Goal: Participate in discussion: Engage in conversation with other users on a specific topic

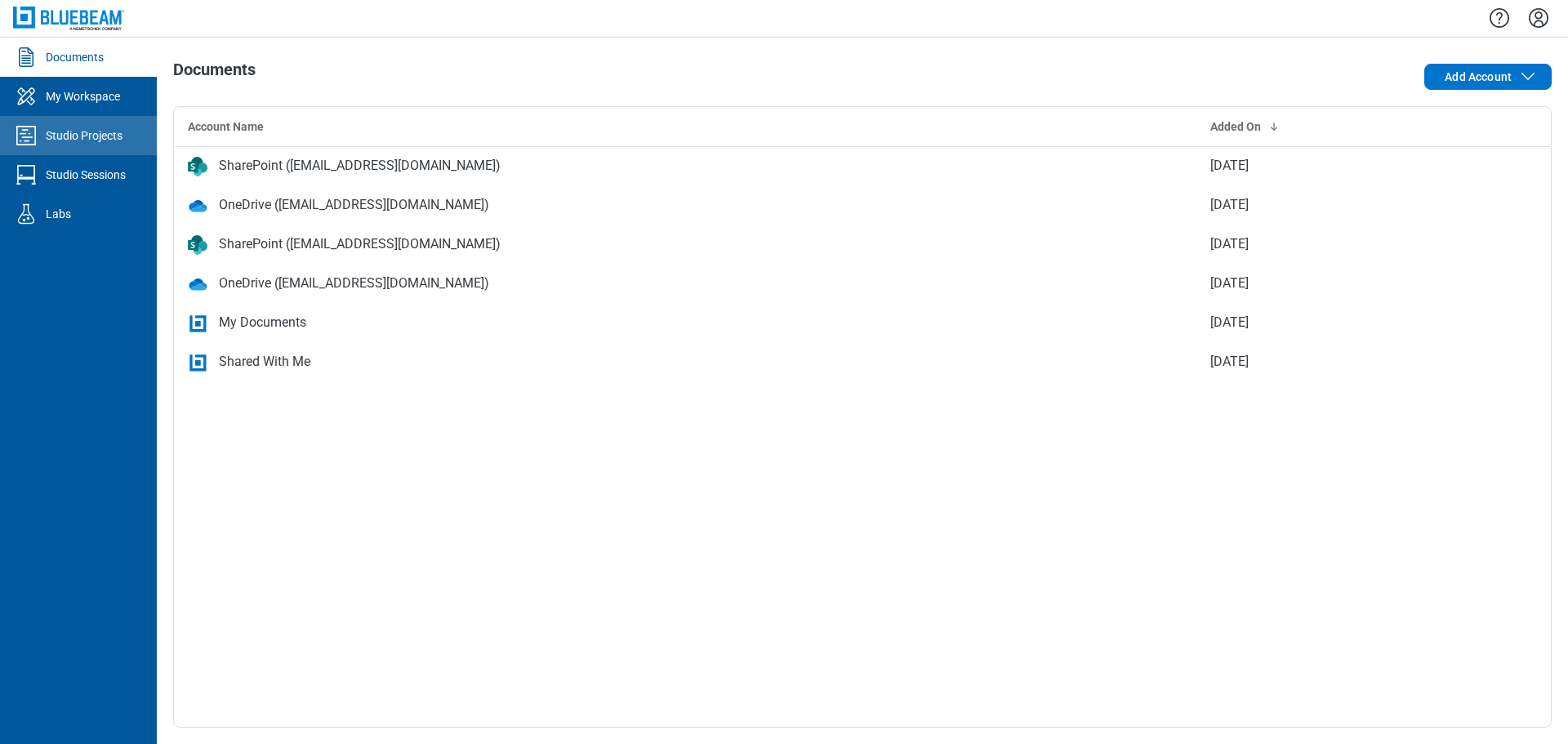
click at [87, 145] on link "Studio Projects" at bounding box center [79, 136] width 157 height 39
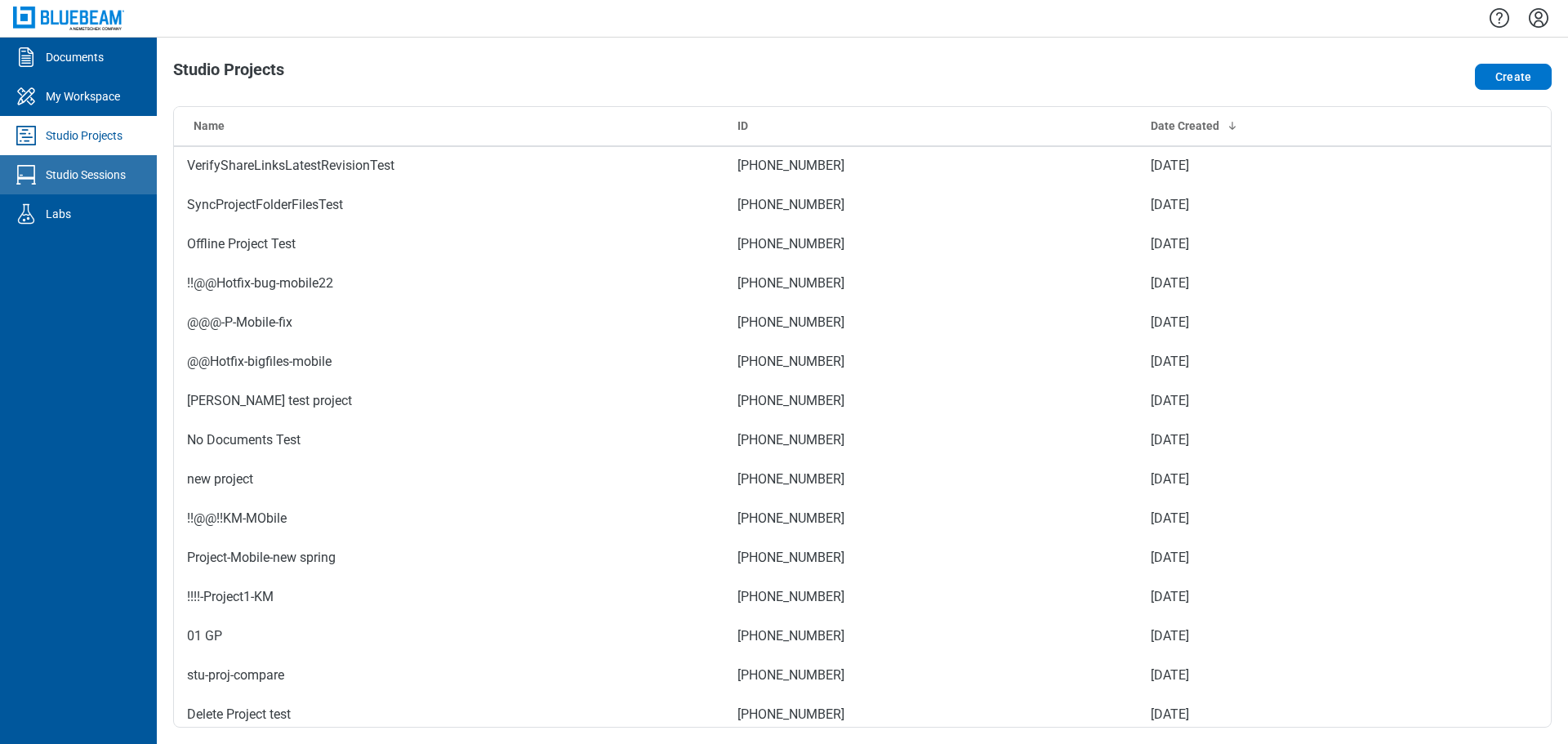
click at [137, 171] on link "Studio Sessions" at bounding box center [79, 175] width 157 height 39
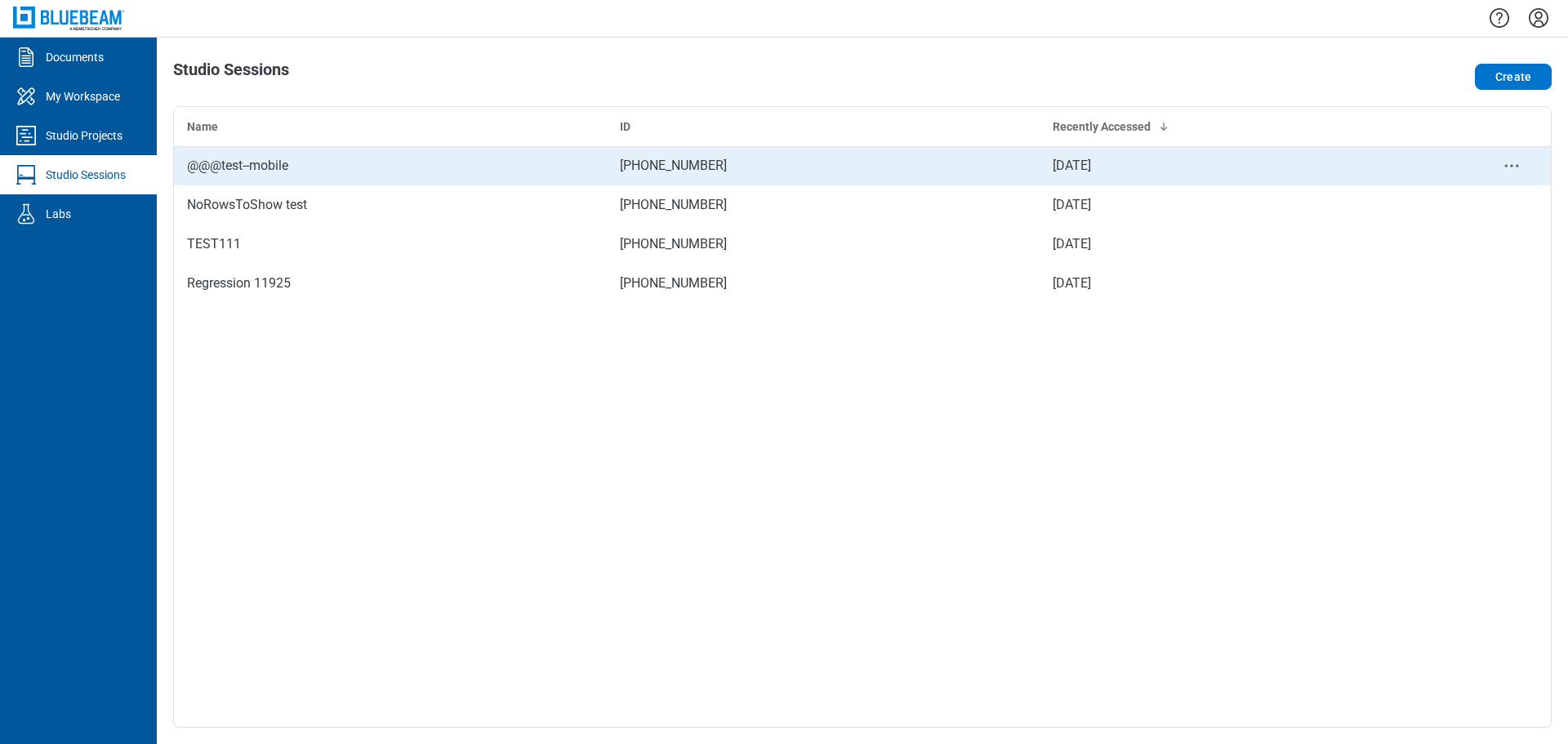
click at [341, 180] on td "@@@test--mobile" at bounding box center [390, 166] width 433 height 39
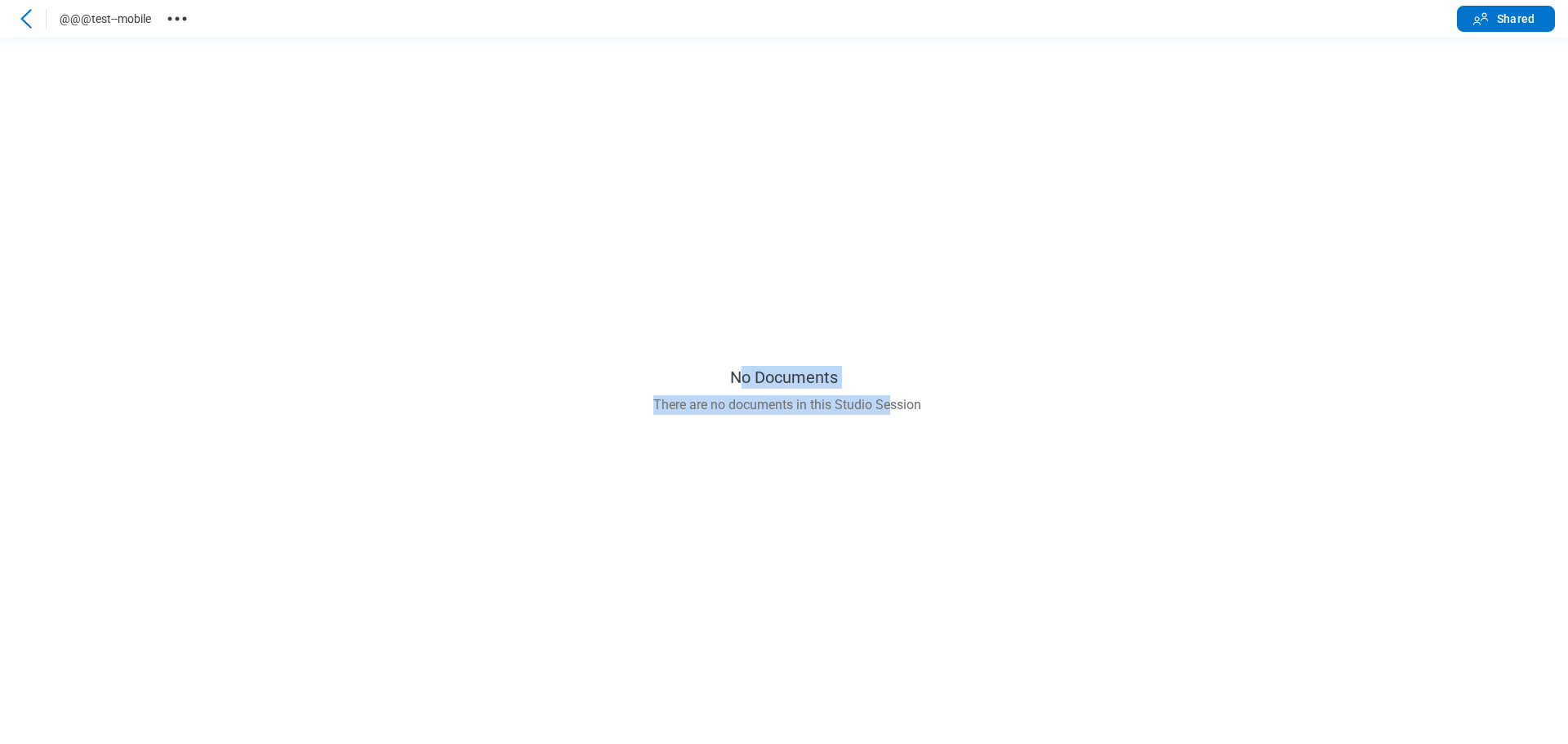
drag, startPoint x: 744, startPoint y: 383, endPoint x: 892, endPoint y: 414, distance: 151.2
click at [891, 414] on main "No Documents There are no documents in this Studio Session" at bounding box center [784, 390] width 1568 height 707
click at [27, 28] on icon at bounding box center [25, 19] width 20 height 20
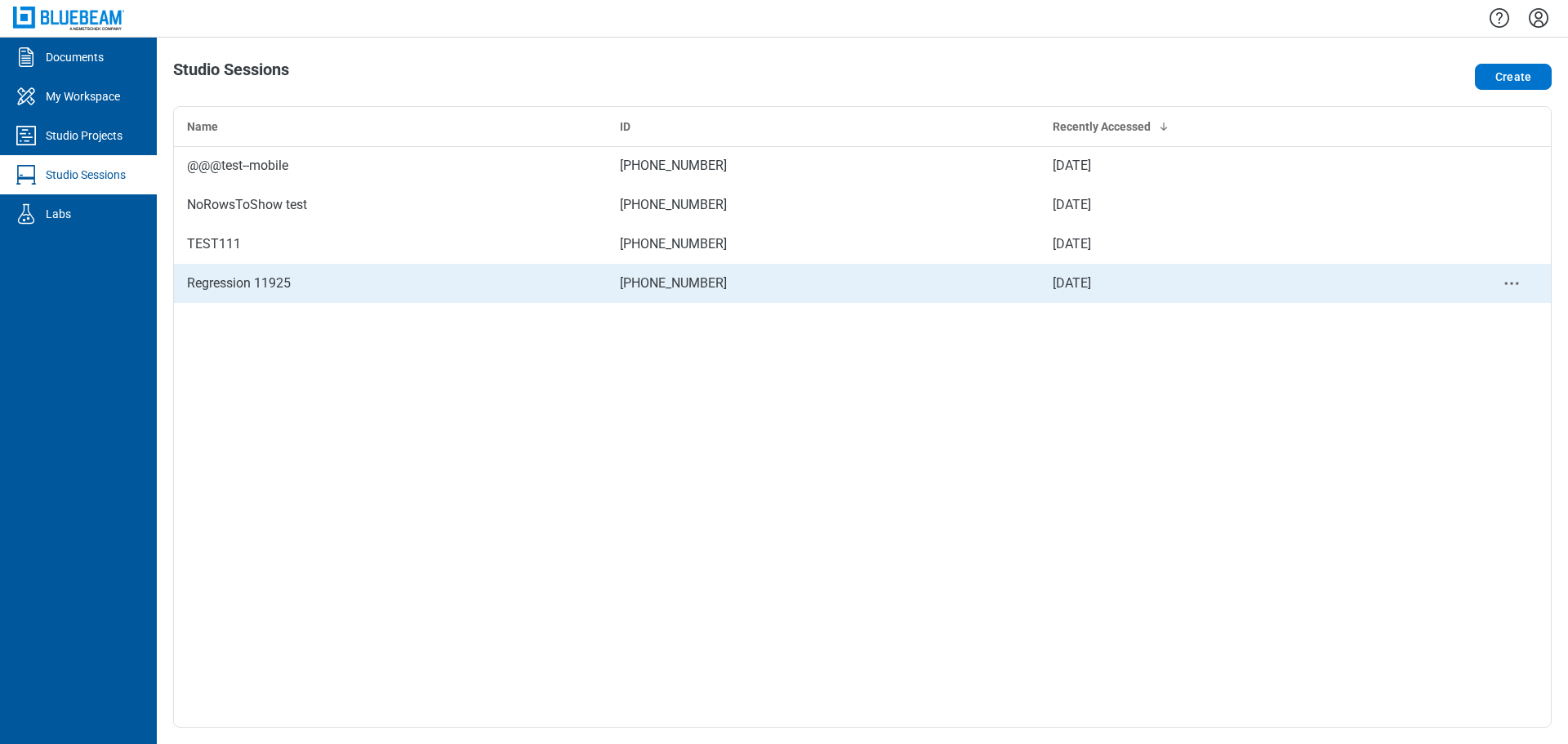
click at [342, 277] on div "Regression 11925" at bounding box center [390, 283] width 407 height 20
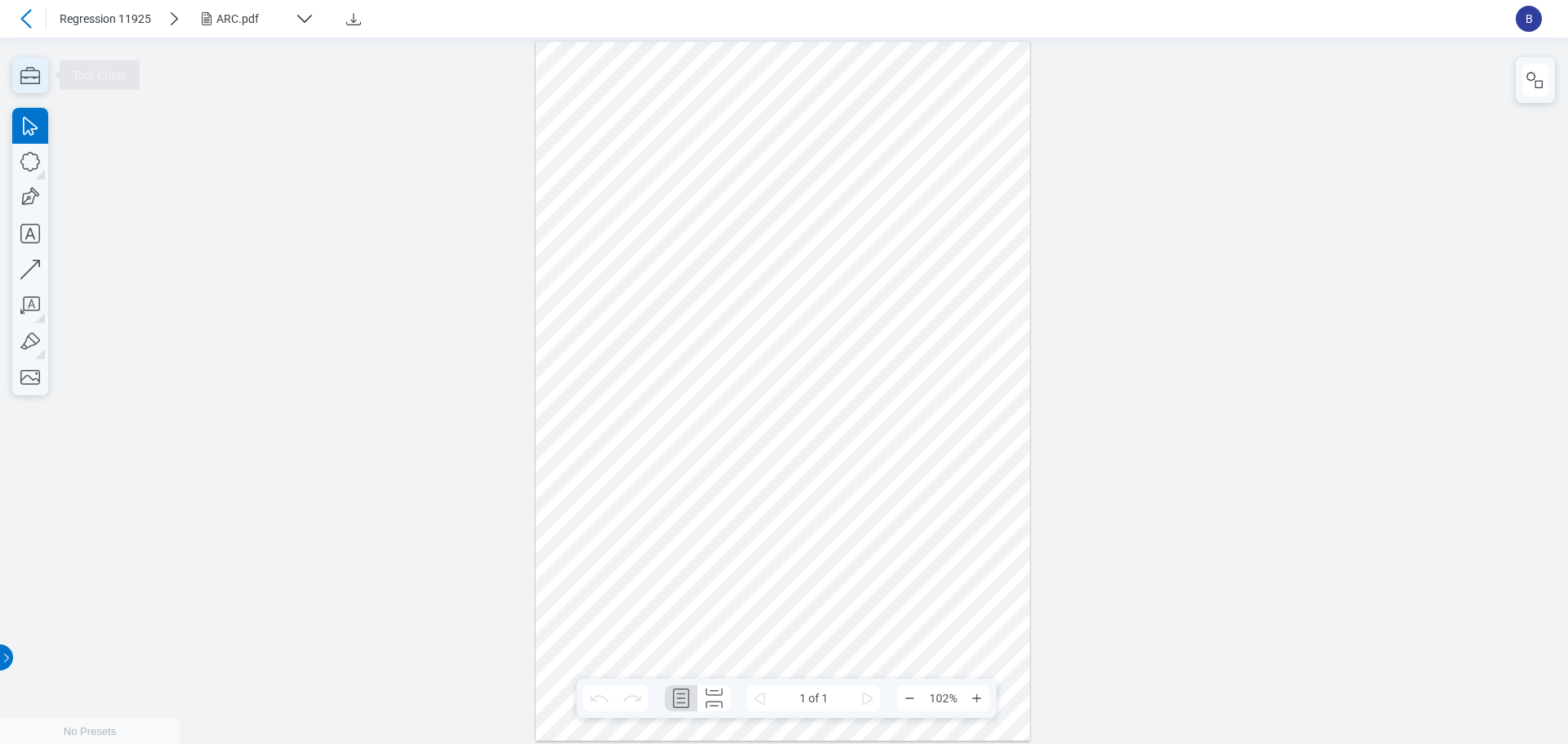
click at [29, 74] on icon "button" at bounding box center [30, 75] width 36 height 36
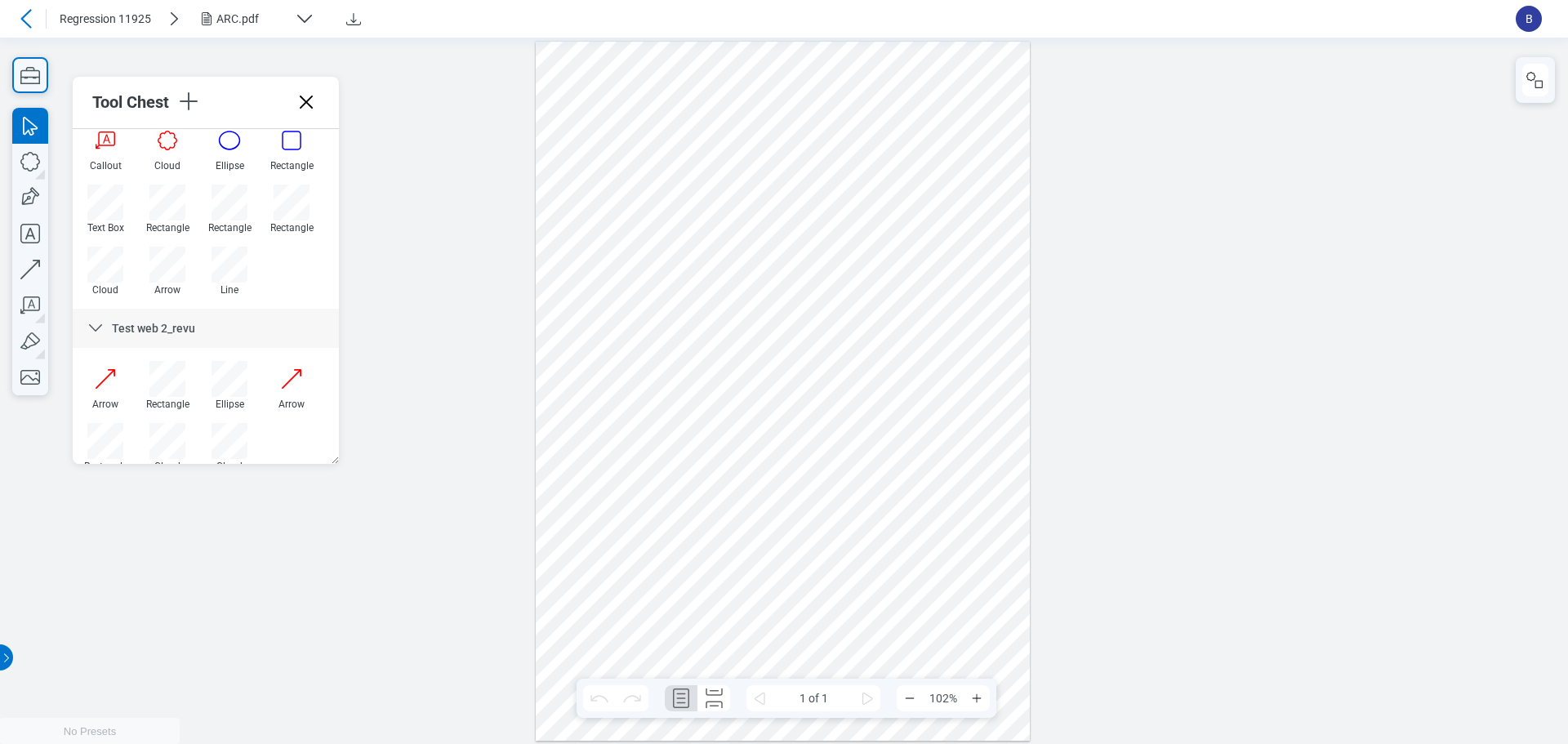
scroll to position [142, 0]
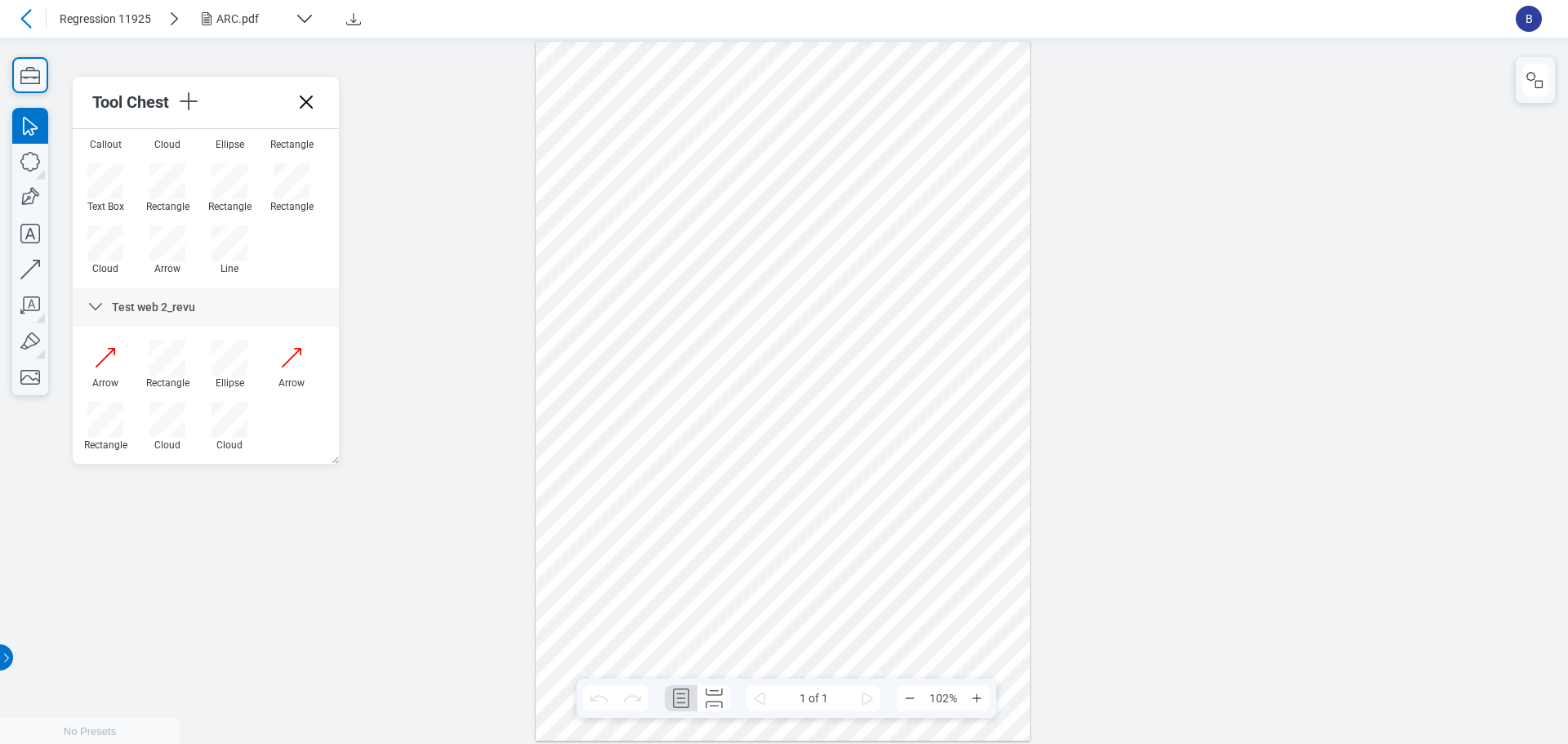
click at [1540, 23] on span "B" at bounding box center [1529, 19] width 26 height 26
click at [1532, 19] on span "B" at bounding box center [1529, 19] width 26 height 26
click at [1532, 16] on span "B" at bounding box center [1529, 19] width 26 height 26
click at [1524, 18] on span "B" at bounding box center [1529, 19] width 26 height 26
click at [29, 20] on icon at bounding box center [25, 19] width 20 height 20
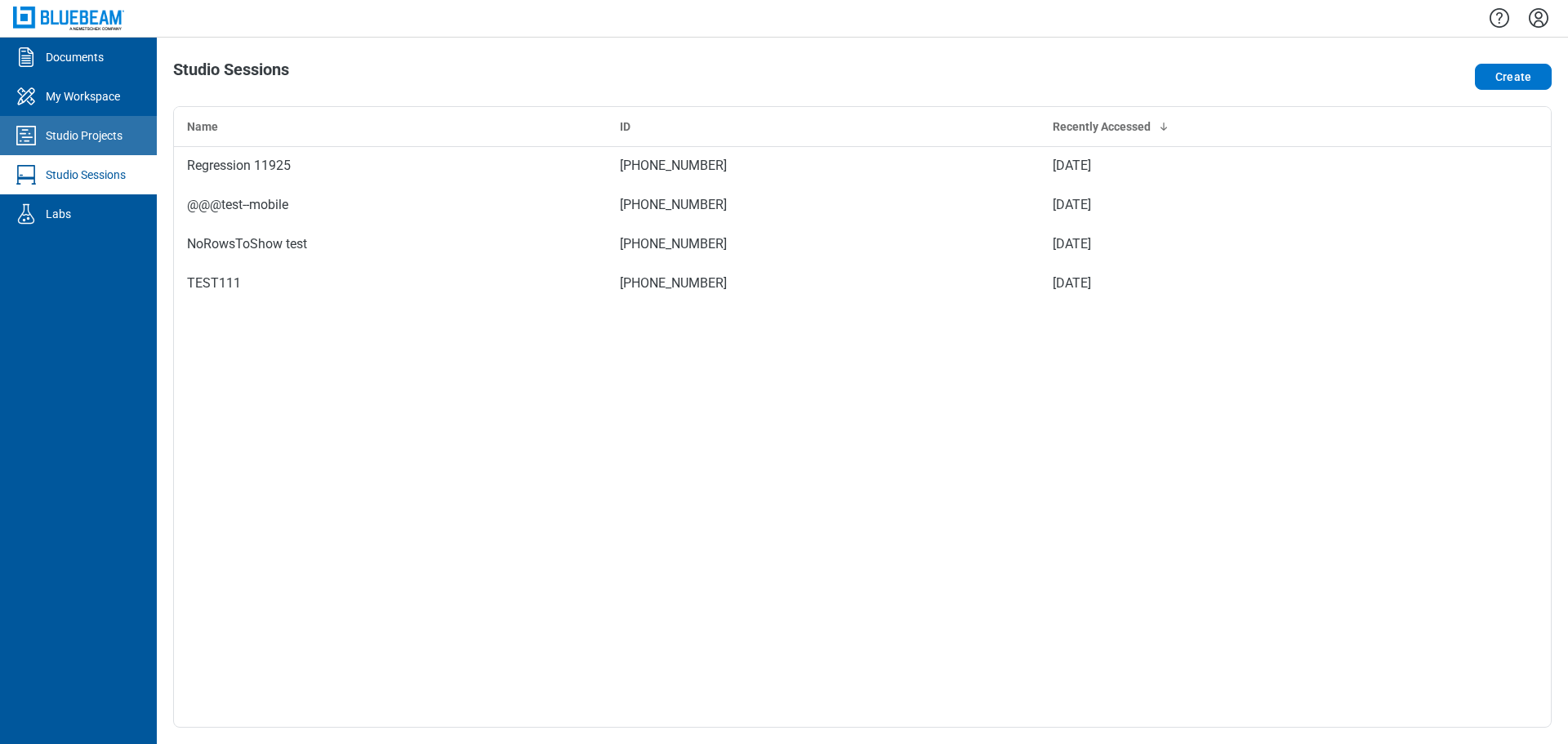
click at [94, 145] on link "Studio Projects" at bounding box center [79, 136] width 157 height 39
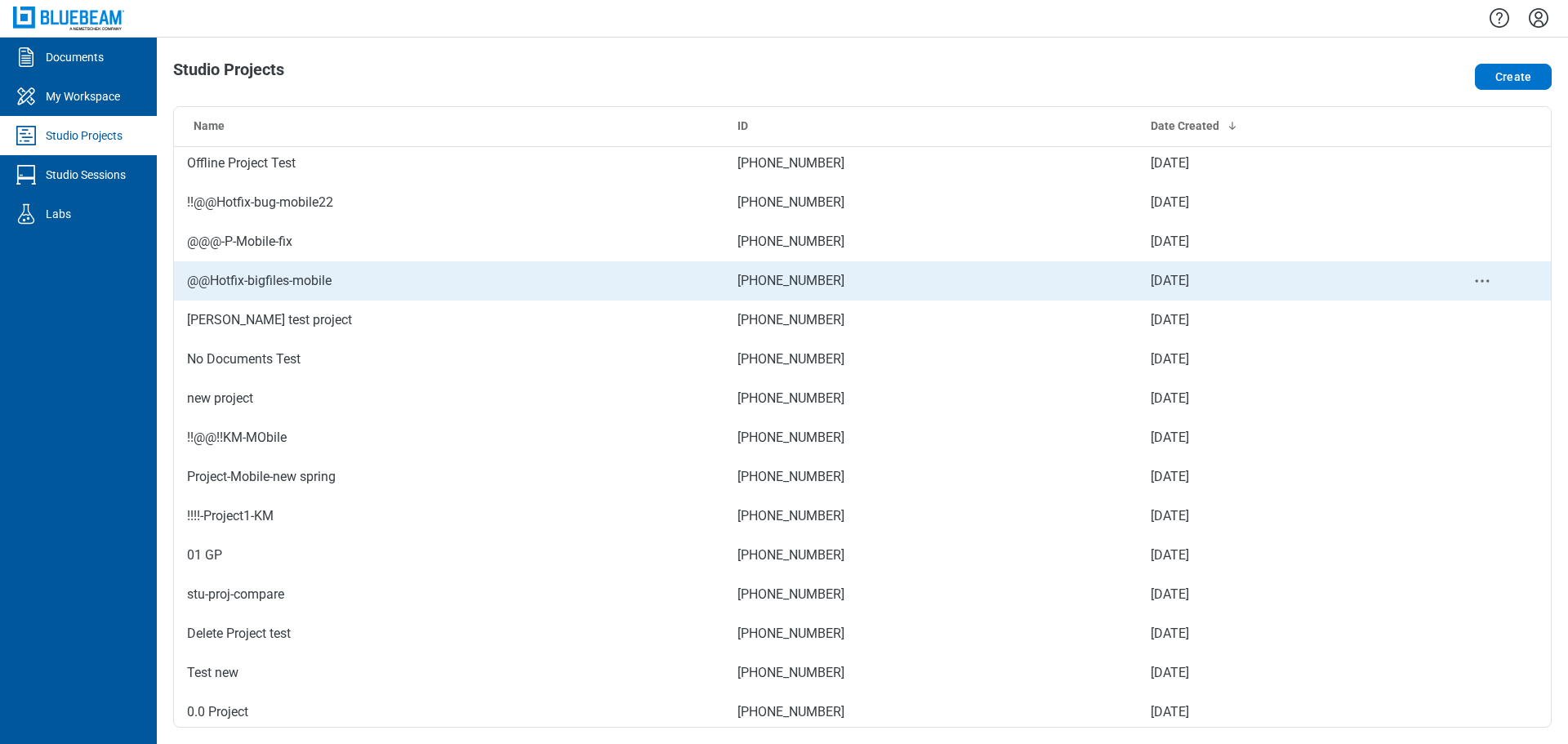
scroll to position [81, 0]
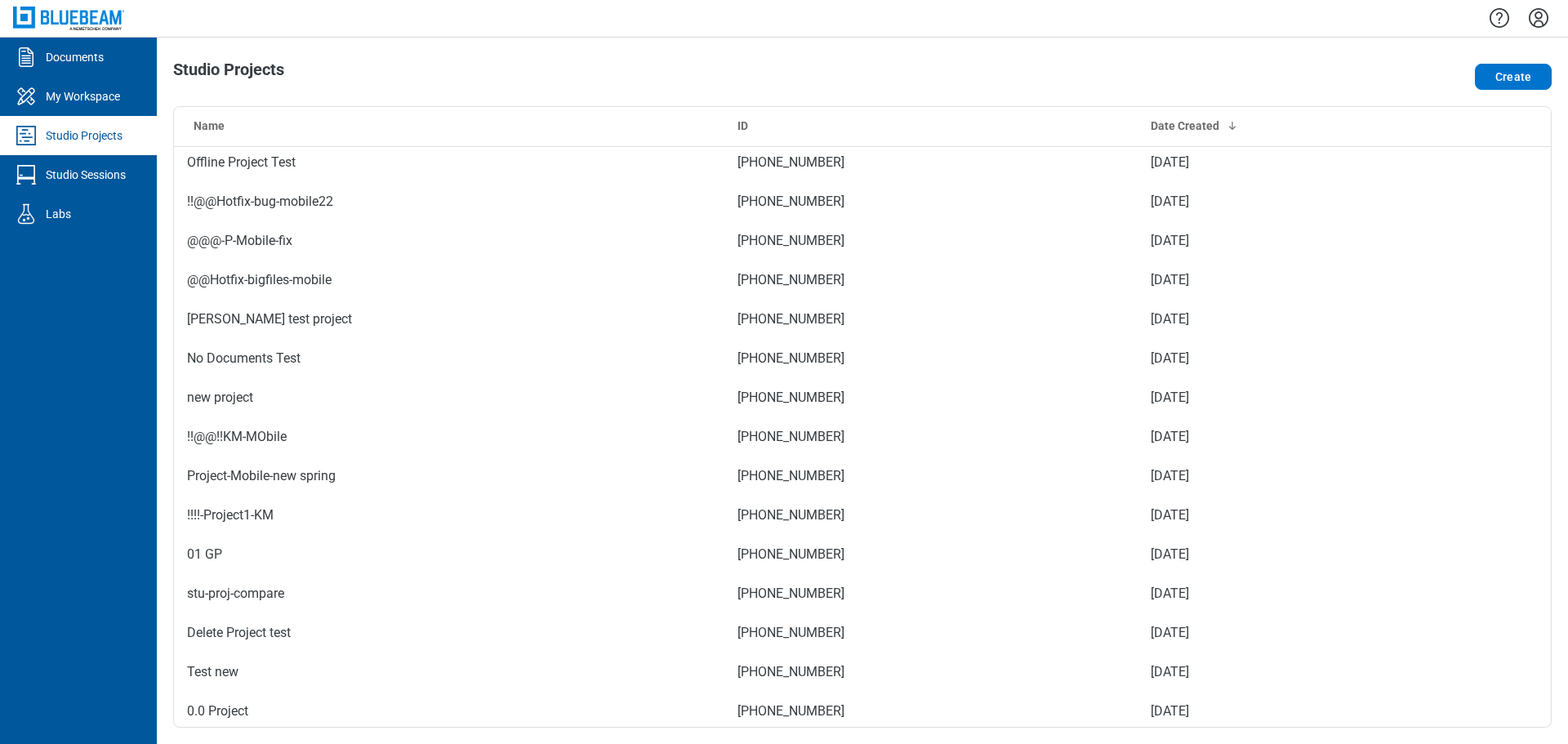
click at [1532, 19] on icon "Settings" at bounding box center [1539, 18] width 26 height 26
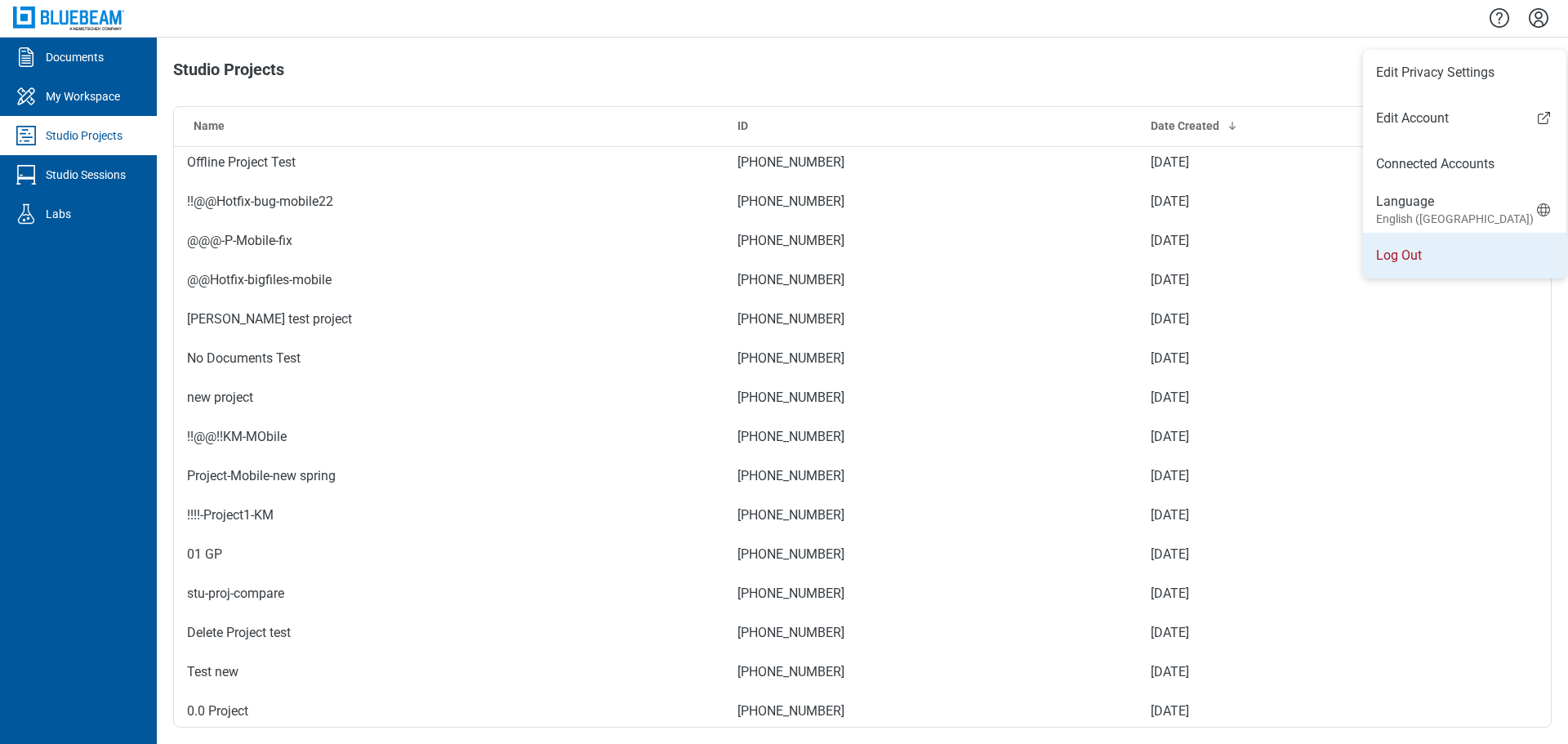
click at [1422, 268] on li "Log Out" at bounding box center [1464, 255] width 203 height 46
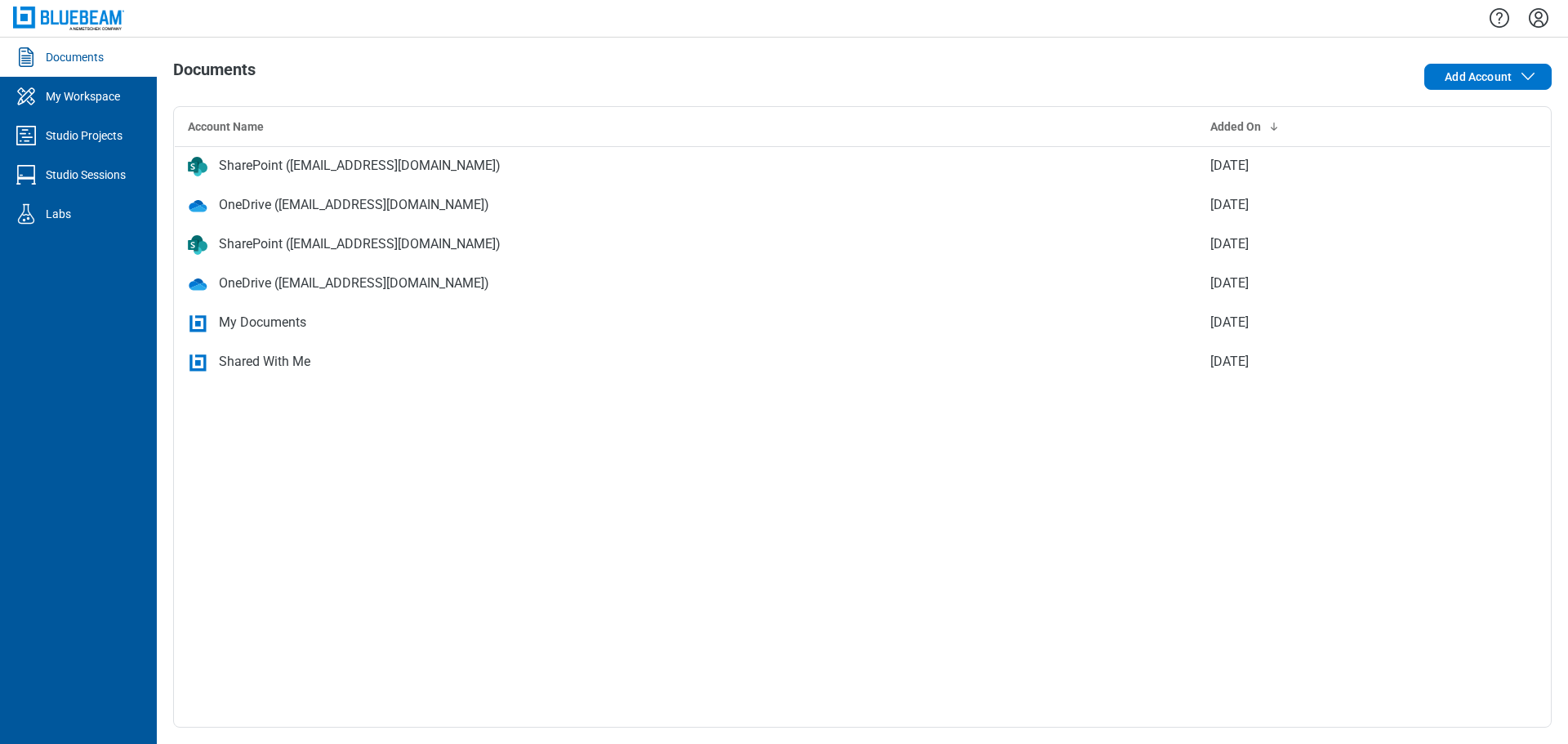
click at [1536, 16] on icon "Settings" at bounding box center [1538, 18] width 20 height 20
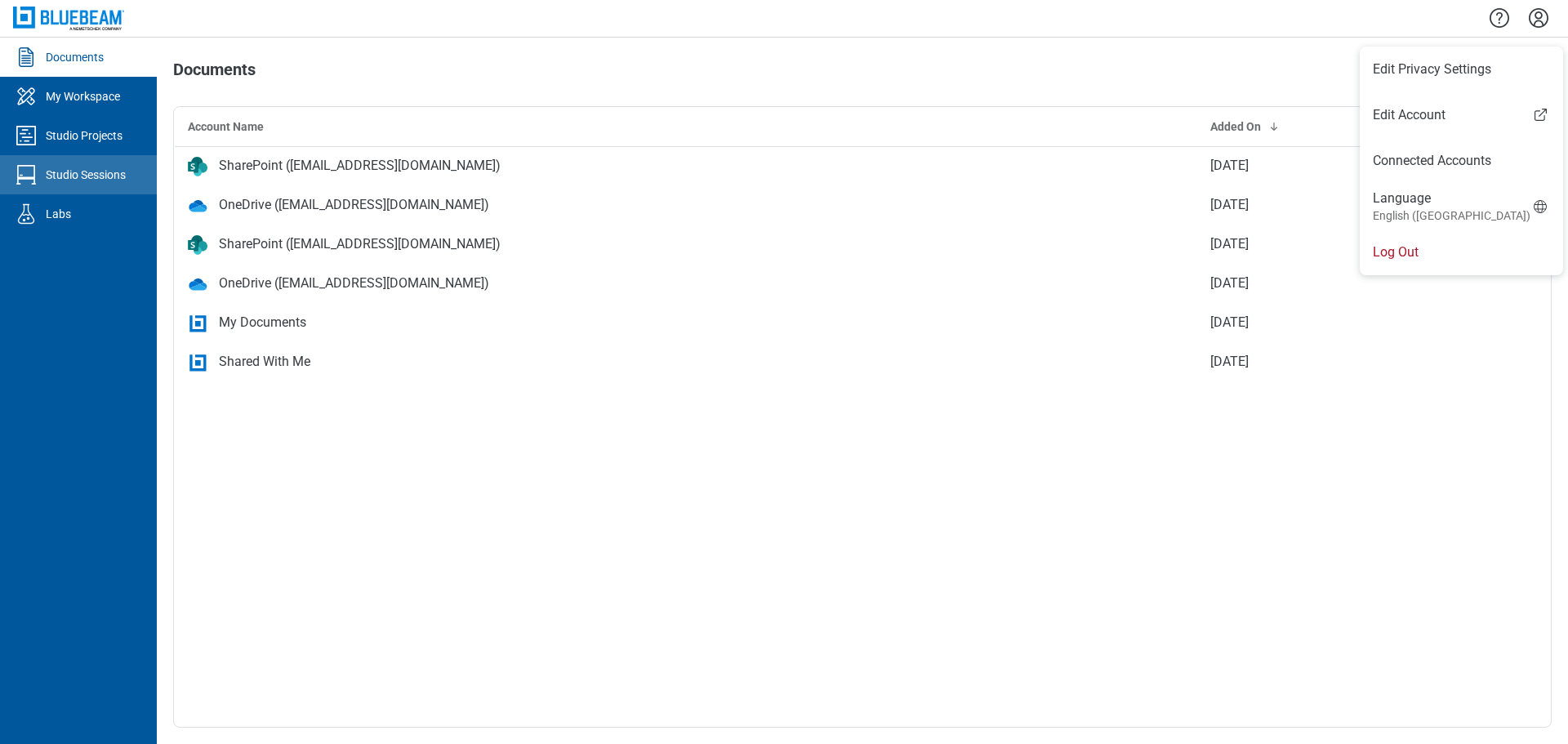
click at [83, 167] on div "Studio Sessions" at bounding box center [86, 174] width 80 height 16
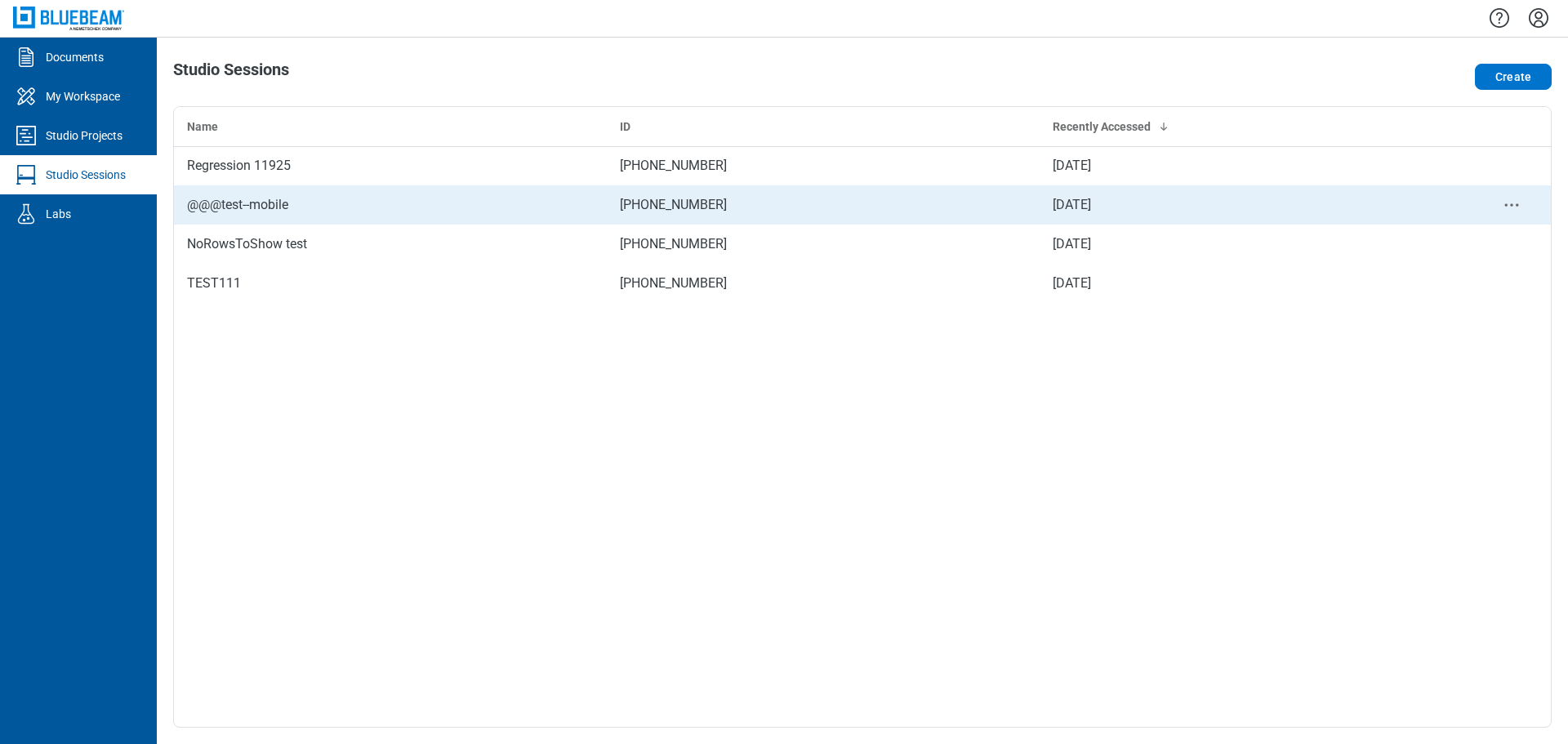
click at [368, 205] on div "@@@test--mobile" at bounding box center [390, 205] width 407 height 20
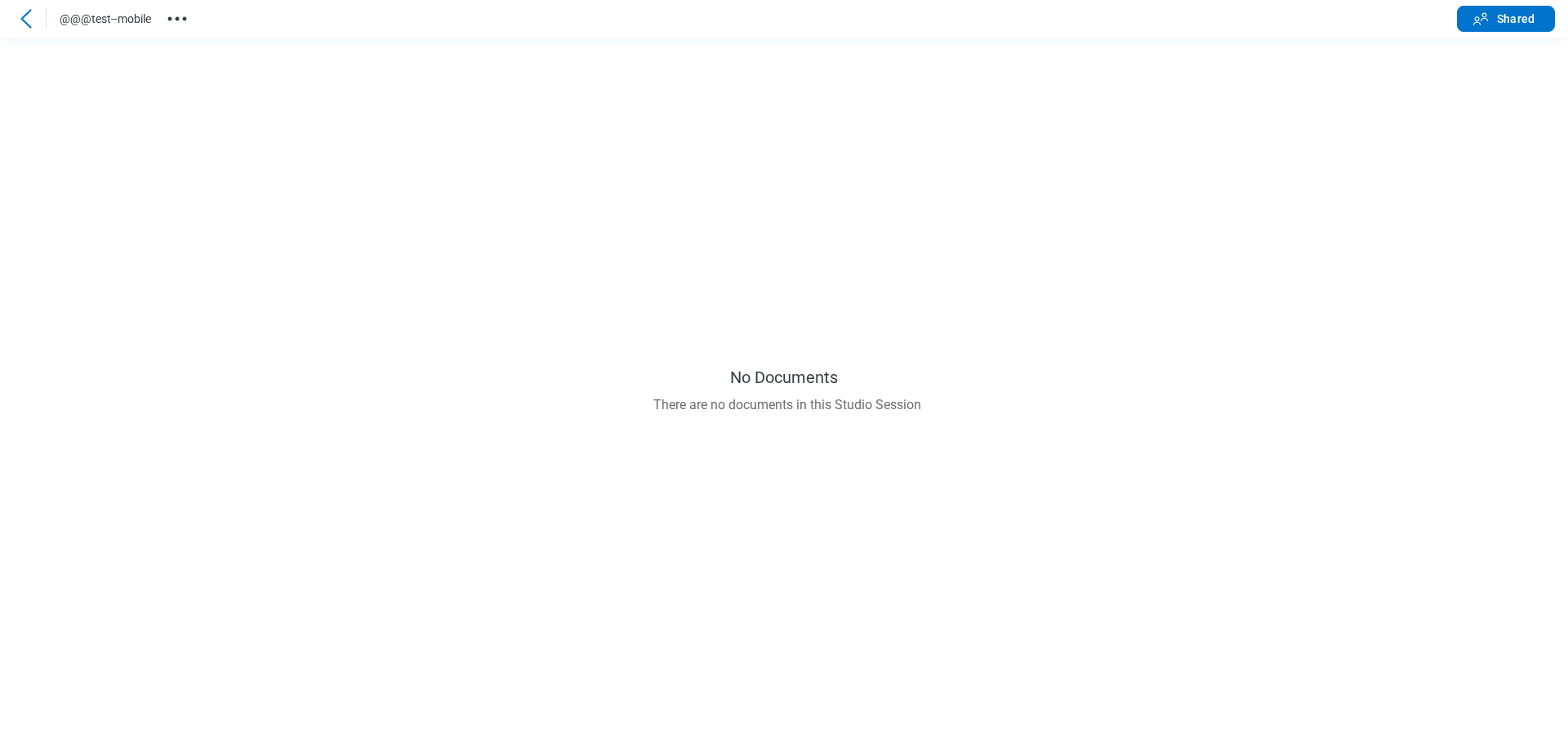
click at [25, 9] on icon at bounding box center [25, 19] width 20 height 20
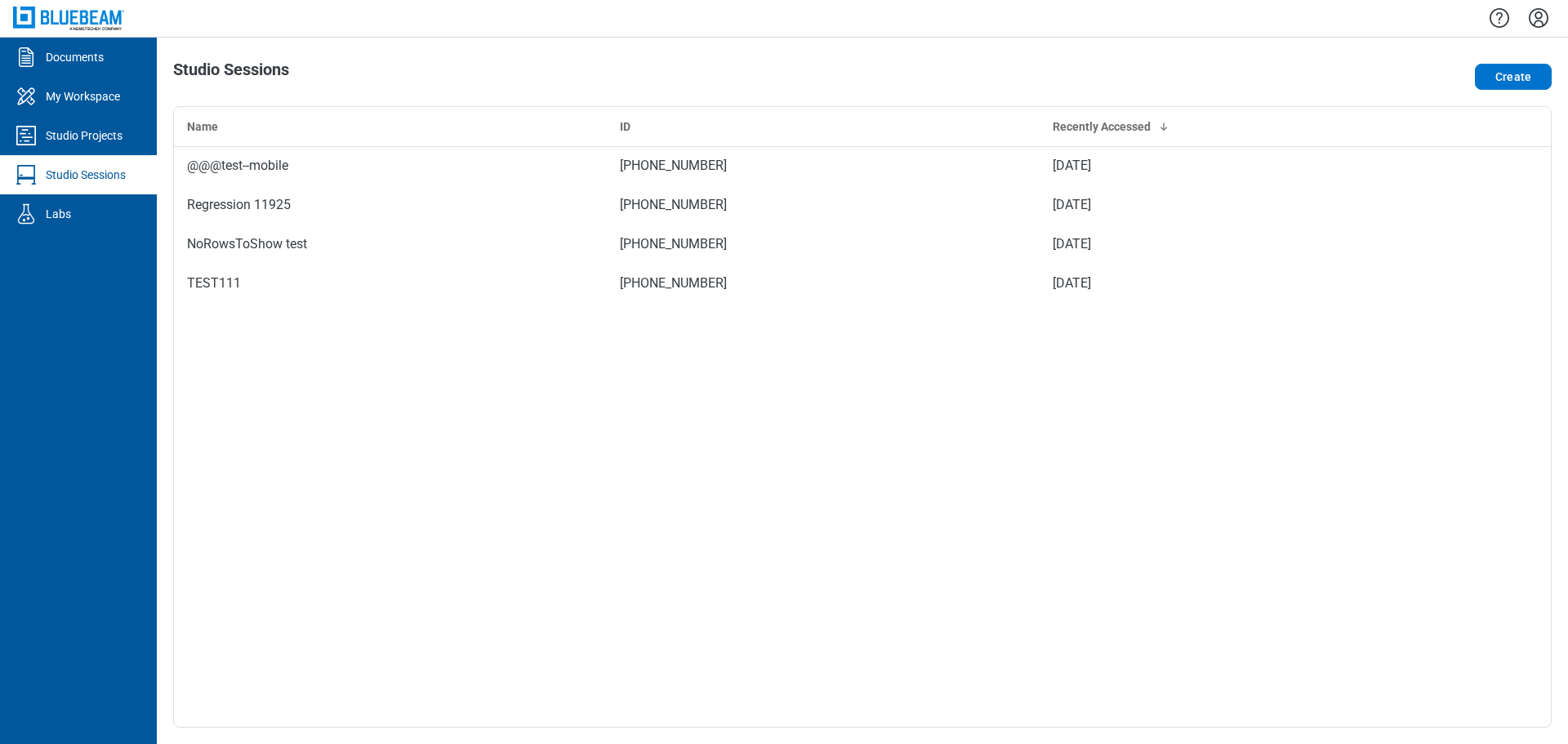
click at [94, 182] on div "Studio Sessions" at bounding box center [86, 174] width 80 height 16
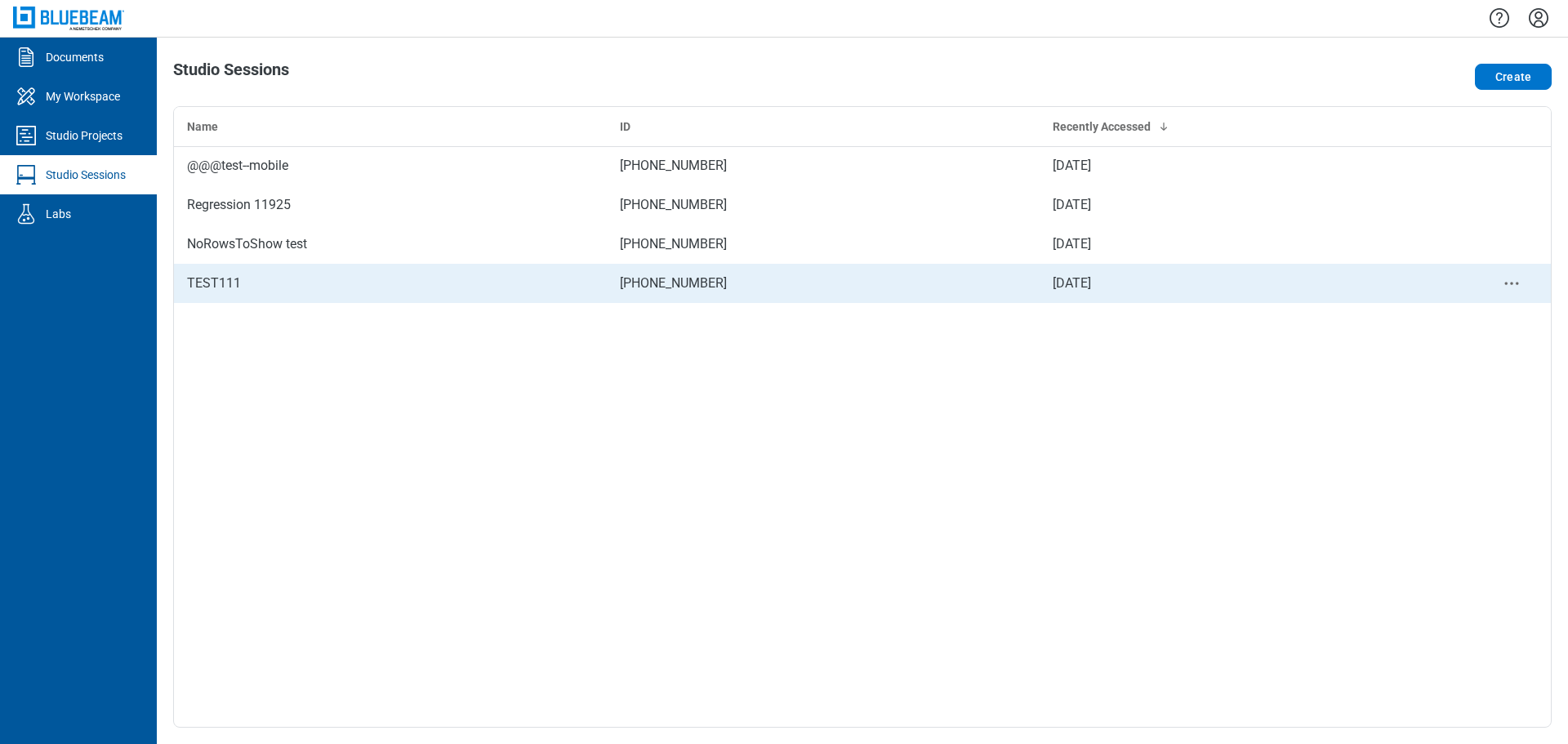
click at [274, 284] on div "TEST111" at bounding box center [390, 283] width 407 height 20
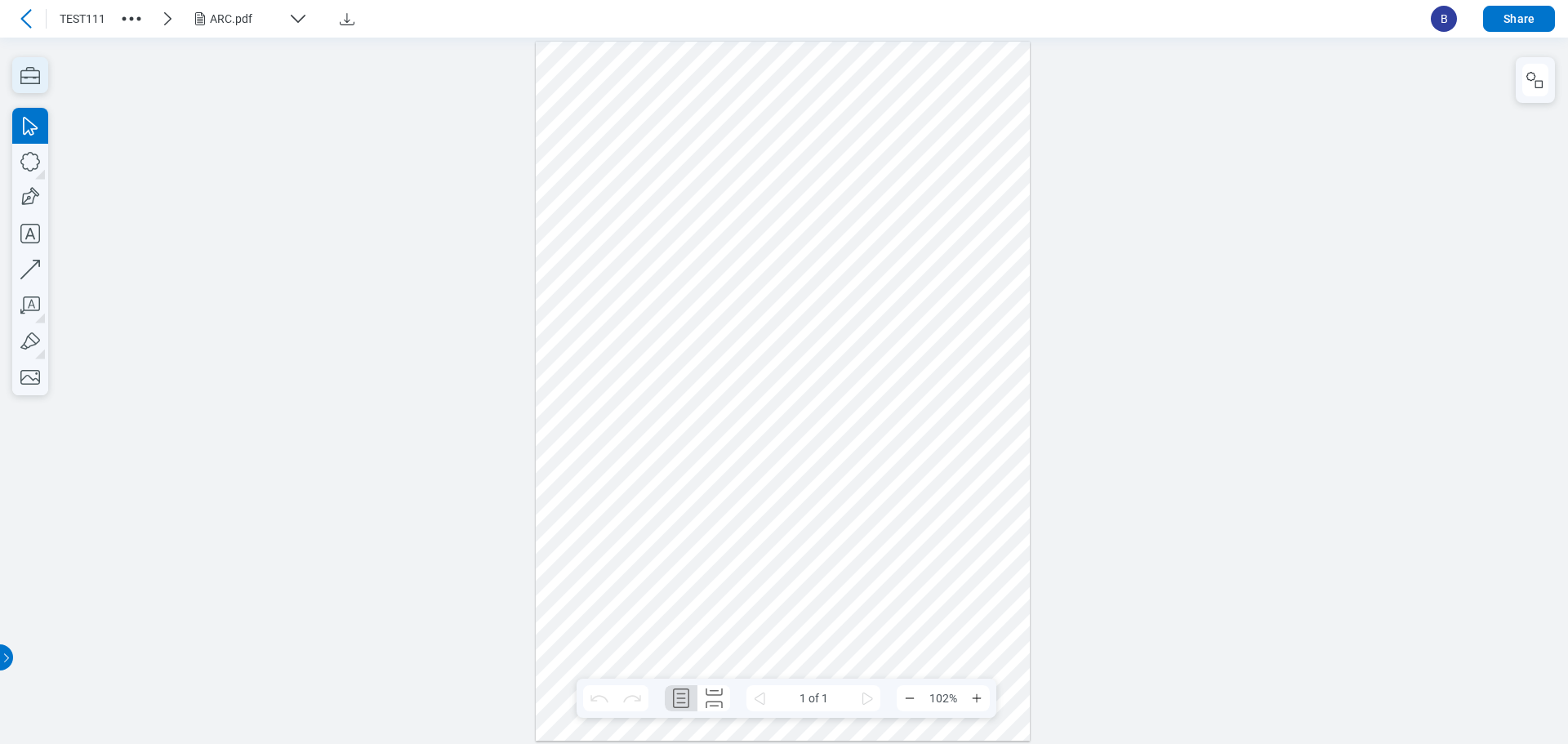
click at [29, 74] on icon "button" at bounding box center [30, 75] width 36 height 36
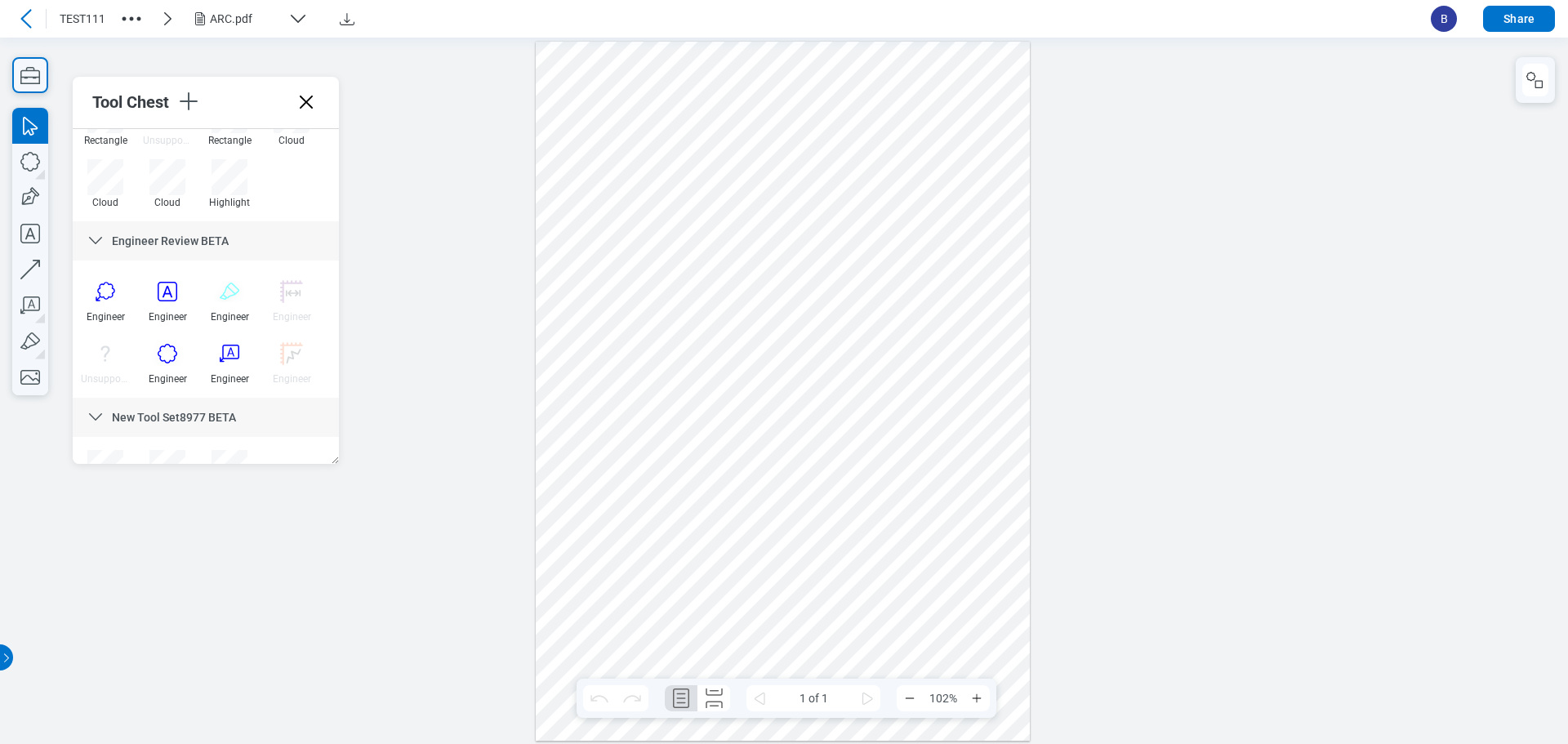
scroll to position [1149, 0]
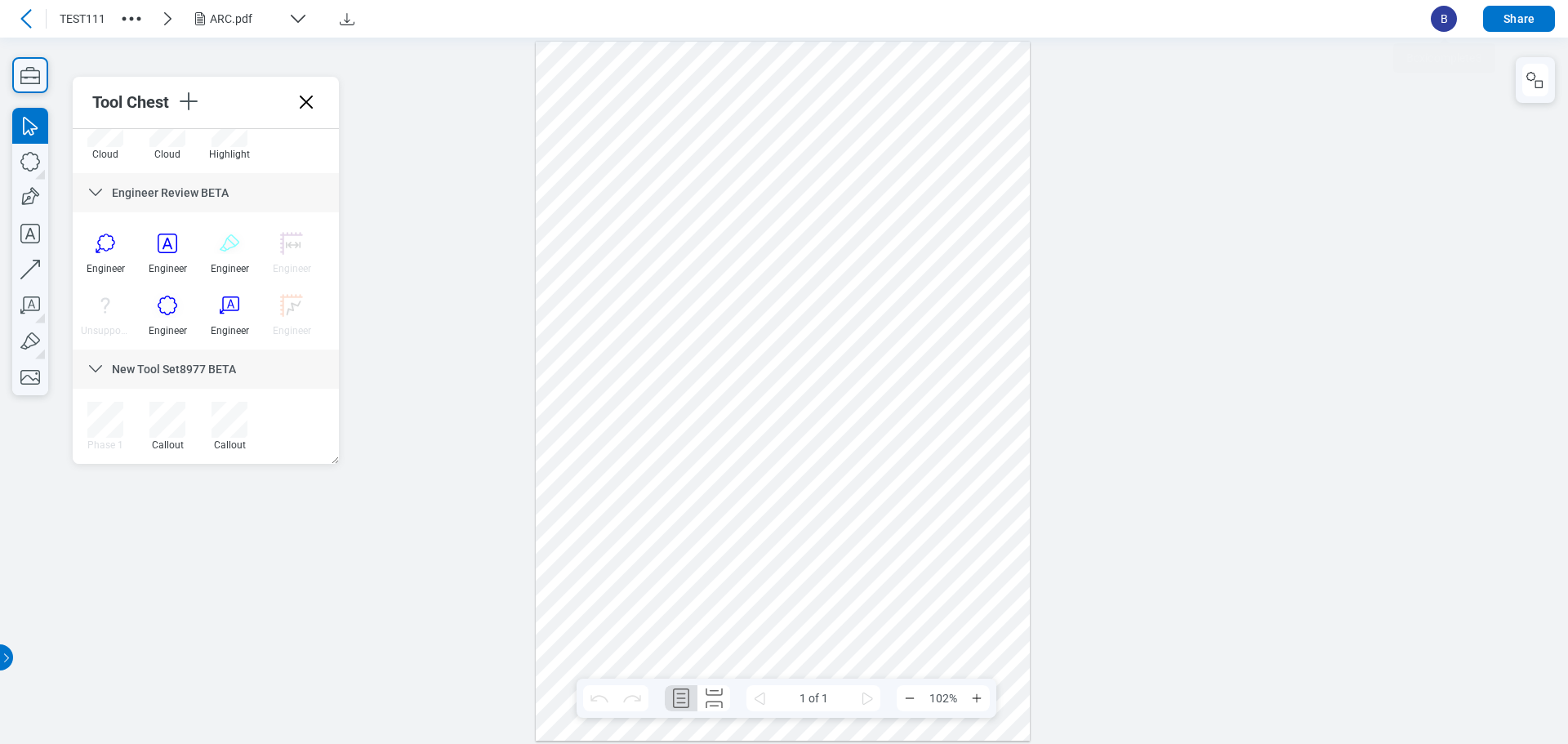
click at [1440, 10] on span "B" at bounding box center [1445, 19] width 26 height 26
click at [1440, 12] on span "B" at bounding box center [1445, 19] width 26 height 26
click at [1443, 22] on span "B" at bounding box center [1445, 19] width 26 height 26
click at [1448, 23] on span "B" at bounding box center [1445, 19] width 26 height 26
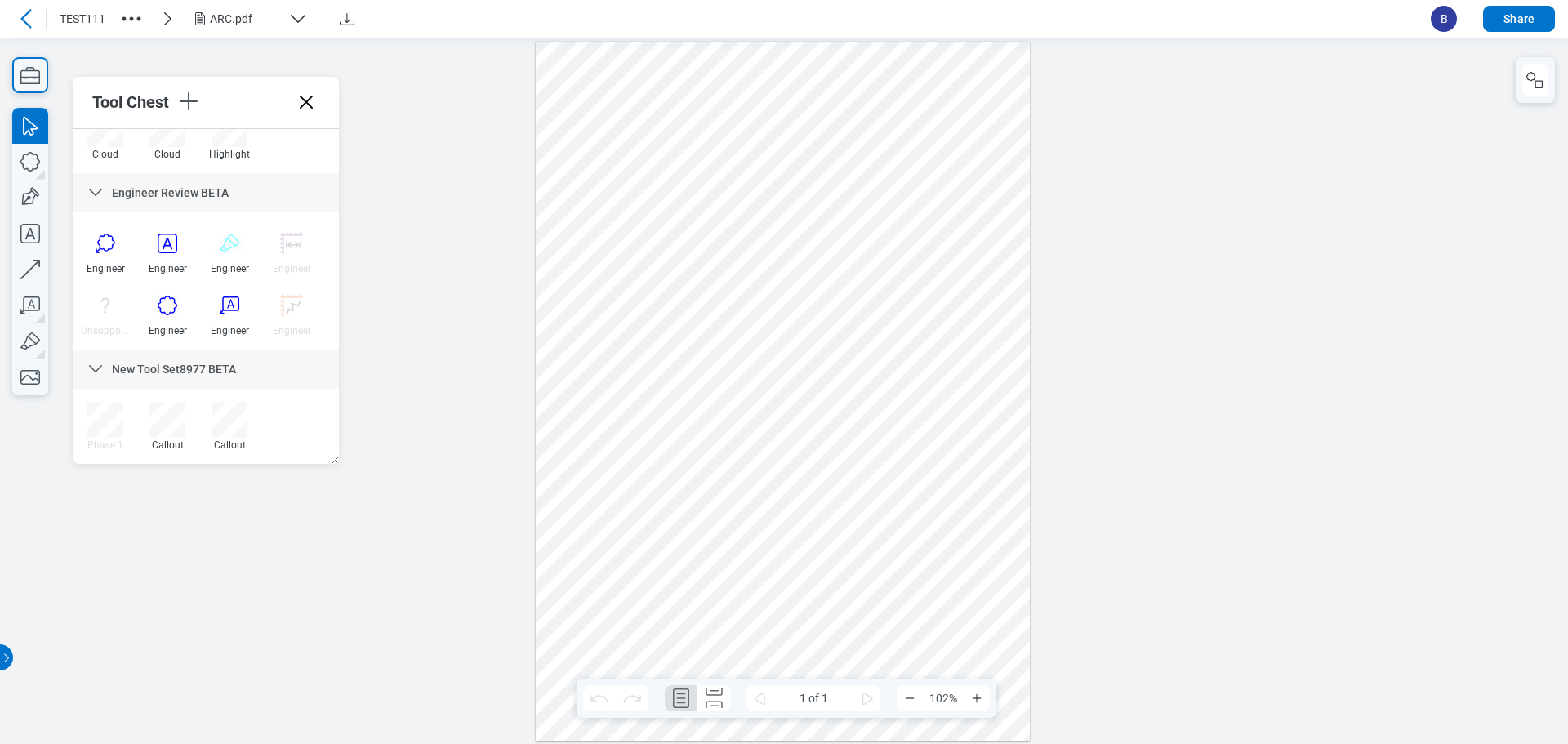
scroll to position [822, 0]
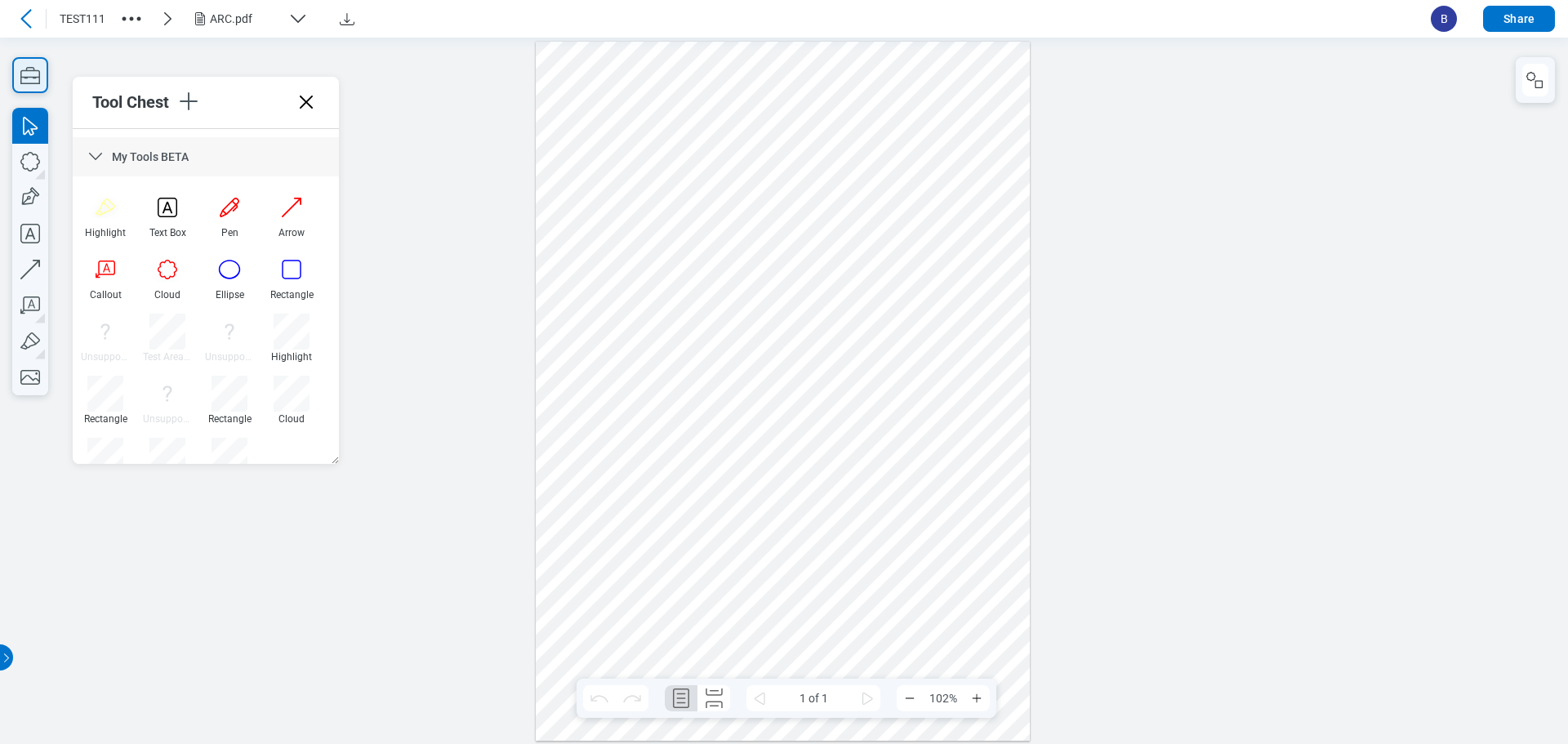
click at [41, 84] on icon "button" at bounding box center [30, 75] width 36 height 36
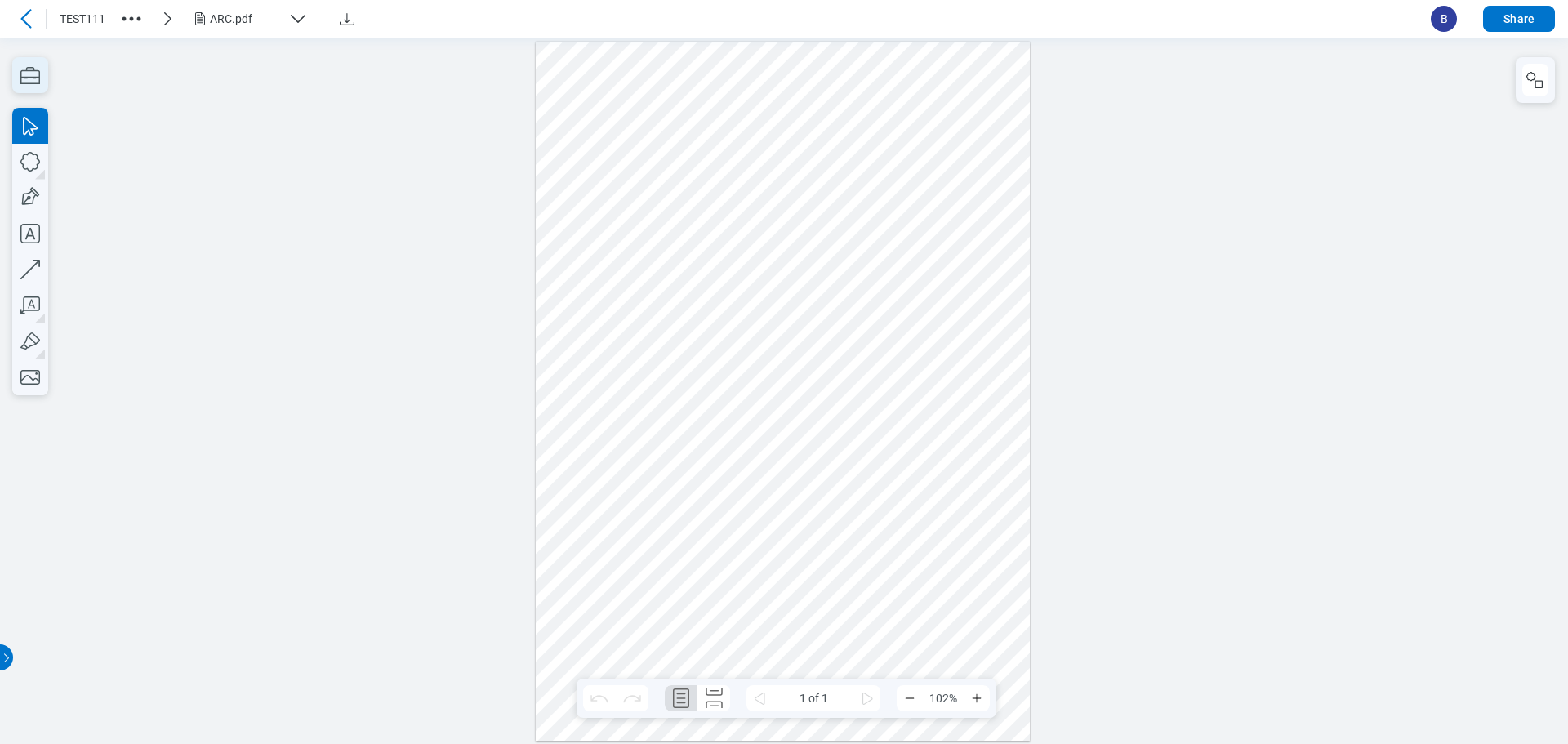
click at [41, 81] on icon "button" at bounding box center [30, 75] width 36 height 36
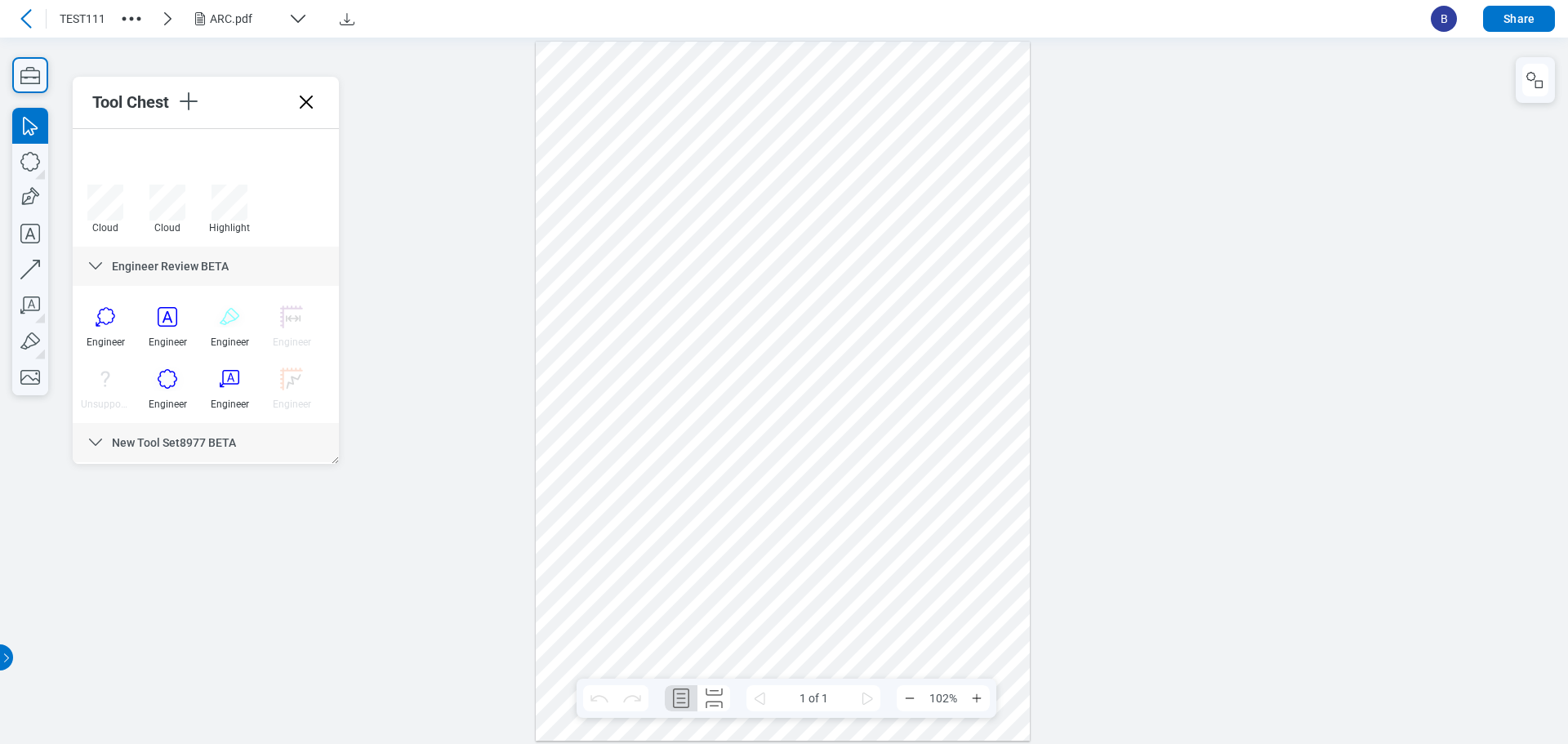
scroll to position [1149, 0]
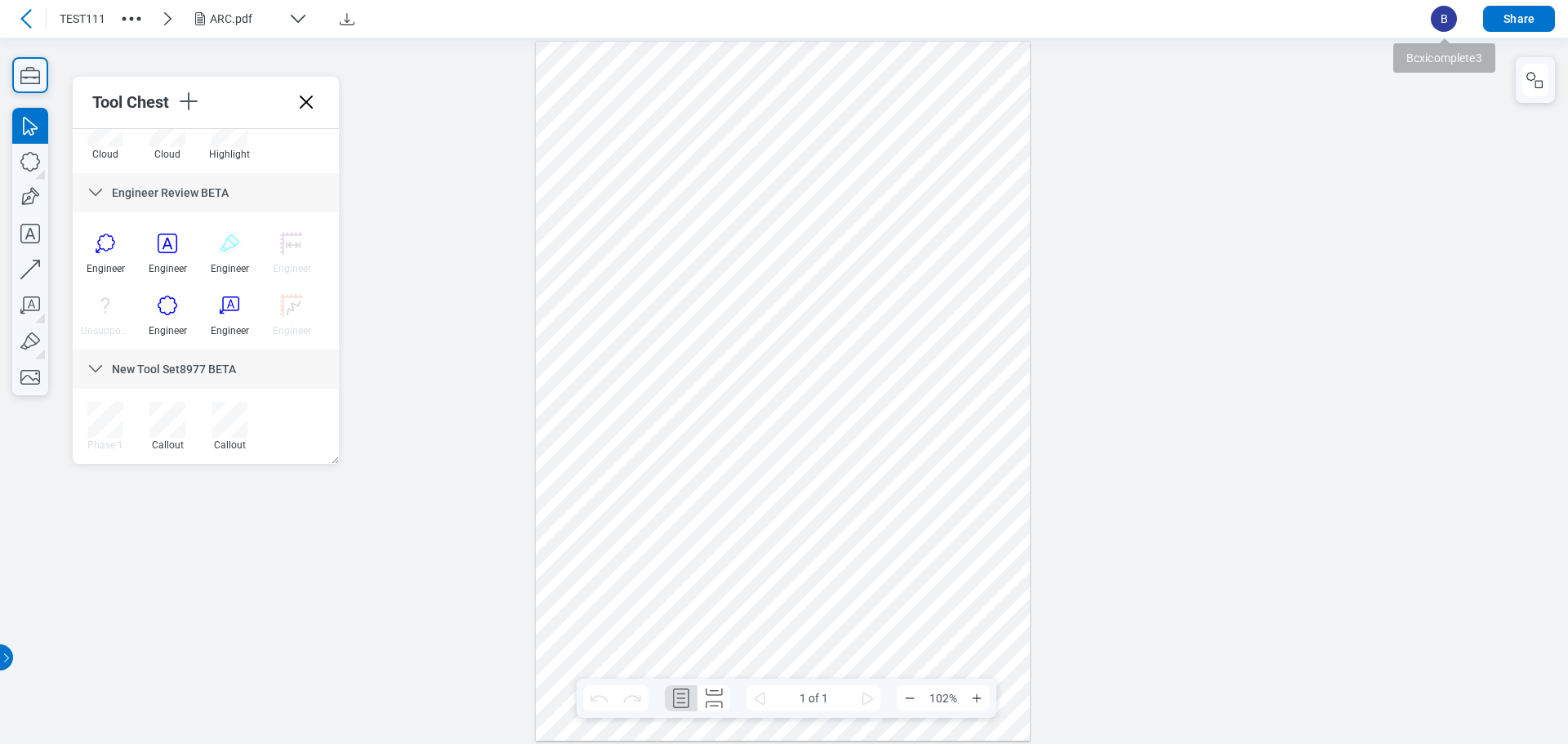
click at [1444, 16] on span "B" at bounding box center [1445, 19] width 26 height 26
click at [1439, 17] on span "B" at bounding box center [1445, 19] width 26 height 26
click at [1455, 22] on span "B" at bounding box center [1445, 19] width 26 height 26
click at [1452, 20] on span "B" at bounding box center [1445, 19] width 26 height 26
click at [1453, 22] on span "B" at bounding box center [1445, 19] width 26 height 26
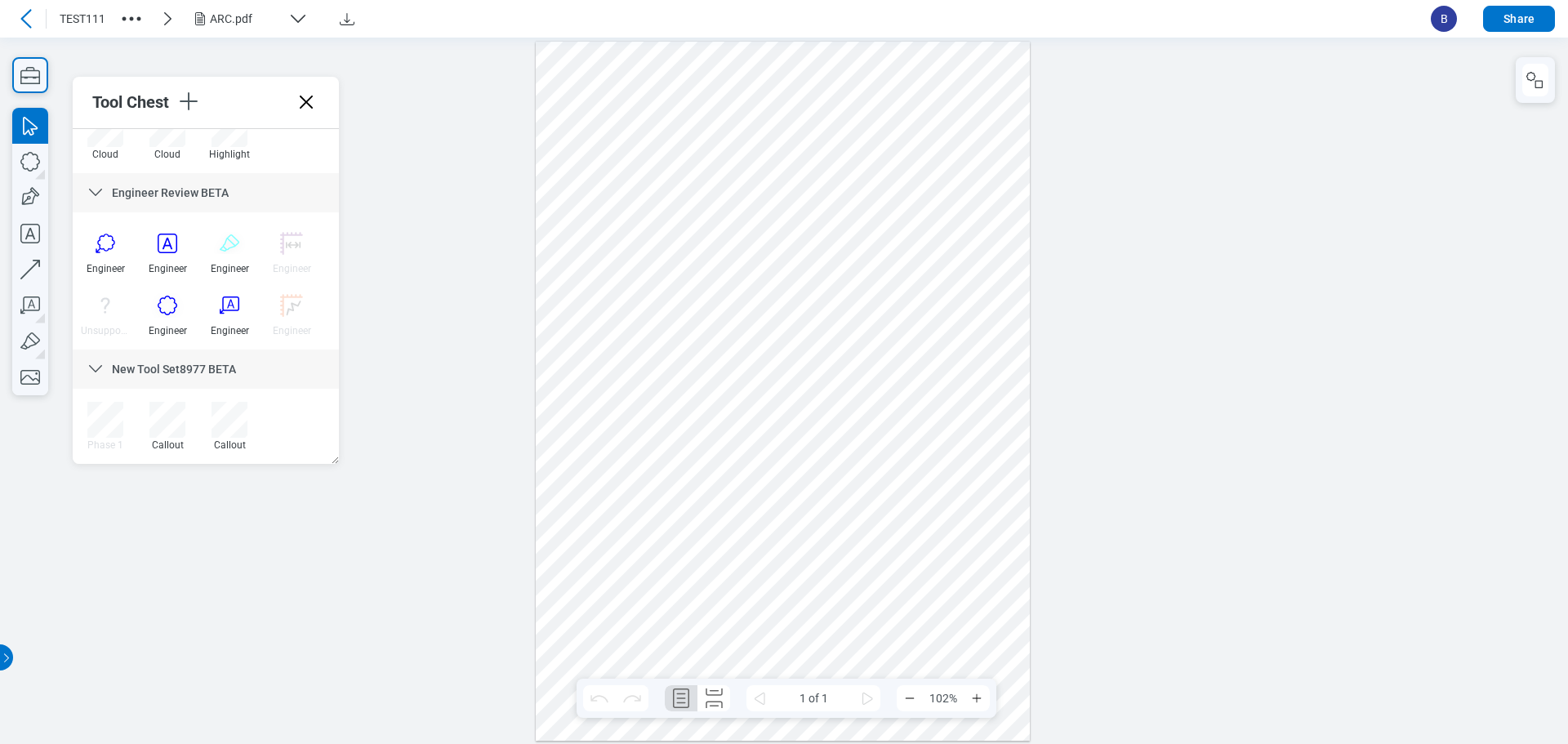
click at [1451, 16] on span "B" at bounding box center [1445, 19] width 26 height 26
click at [1445, 17] on span "B" at bounding box center [1445, 19] width 26 height 26
click at [1431, 58] on span "Bcxicomplete3" at bounding box center [1445, 57] width 102 height 29
click at [1445, 32] on header "TEST111 ARC.pdf B Share" at bounding box center [784, 19] width 1568 height 37
click at [1440, 22] on span "B" at bounding box center [1445, 19] width 26 height 26
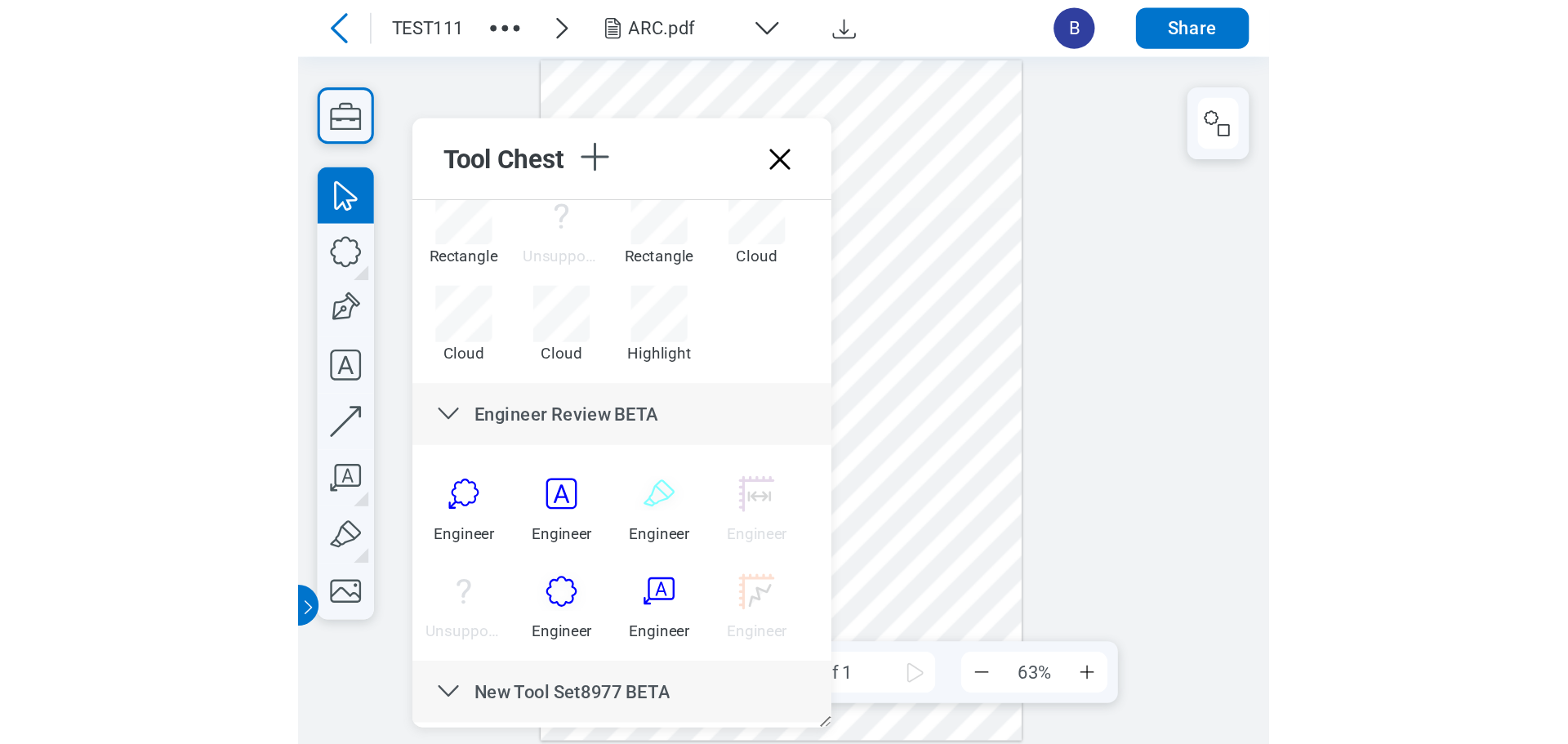
scroll to position [1067, 0]
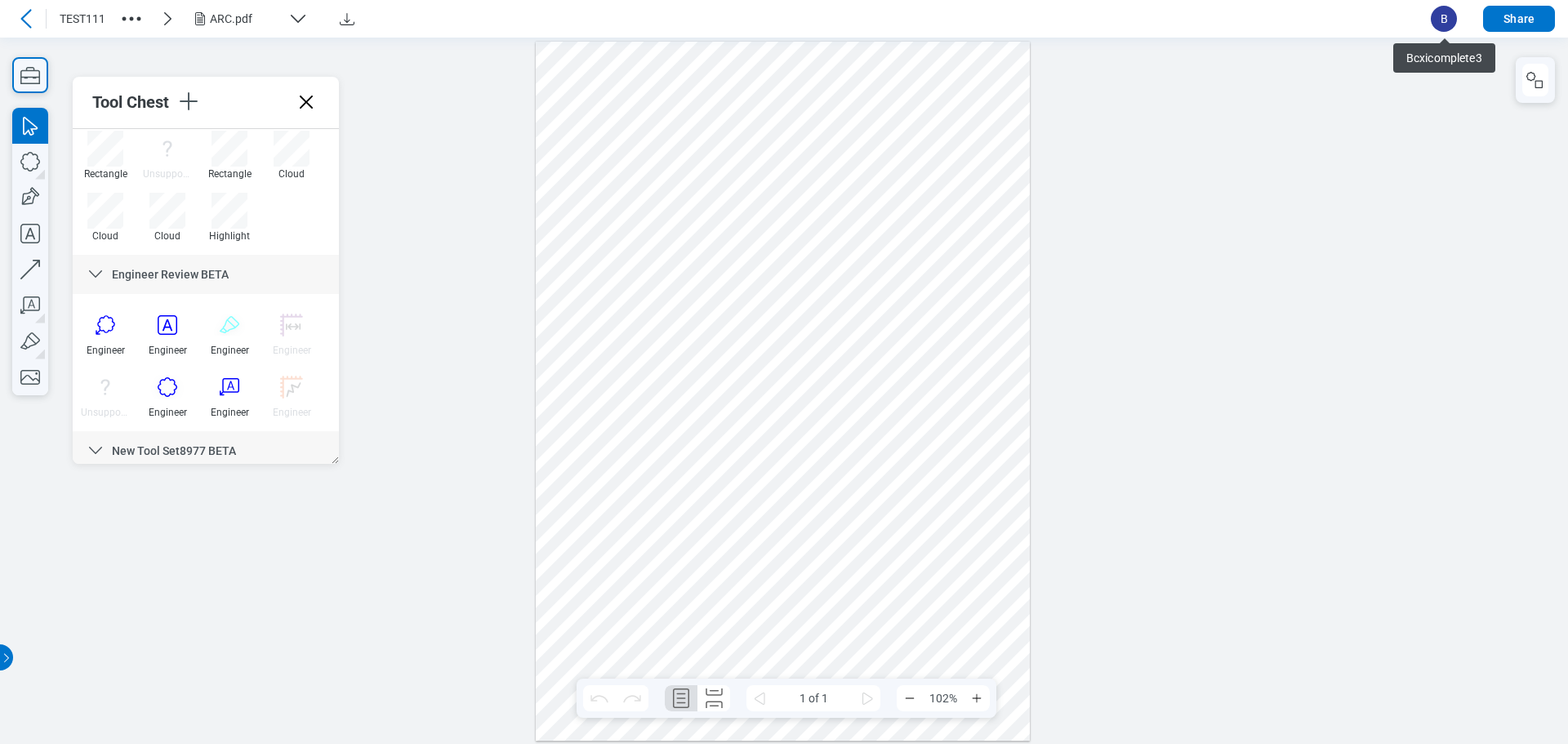
click at [1458, 16] on span "B" at bounding box center [1445, 19] width 26 height 26
click at [1453, 22] on span "B" at bounding box center [1445, 19] width 26 height 26
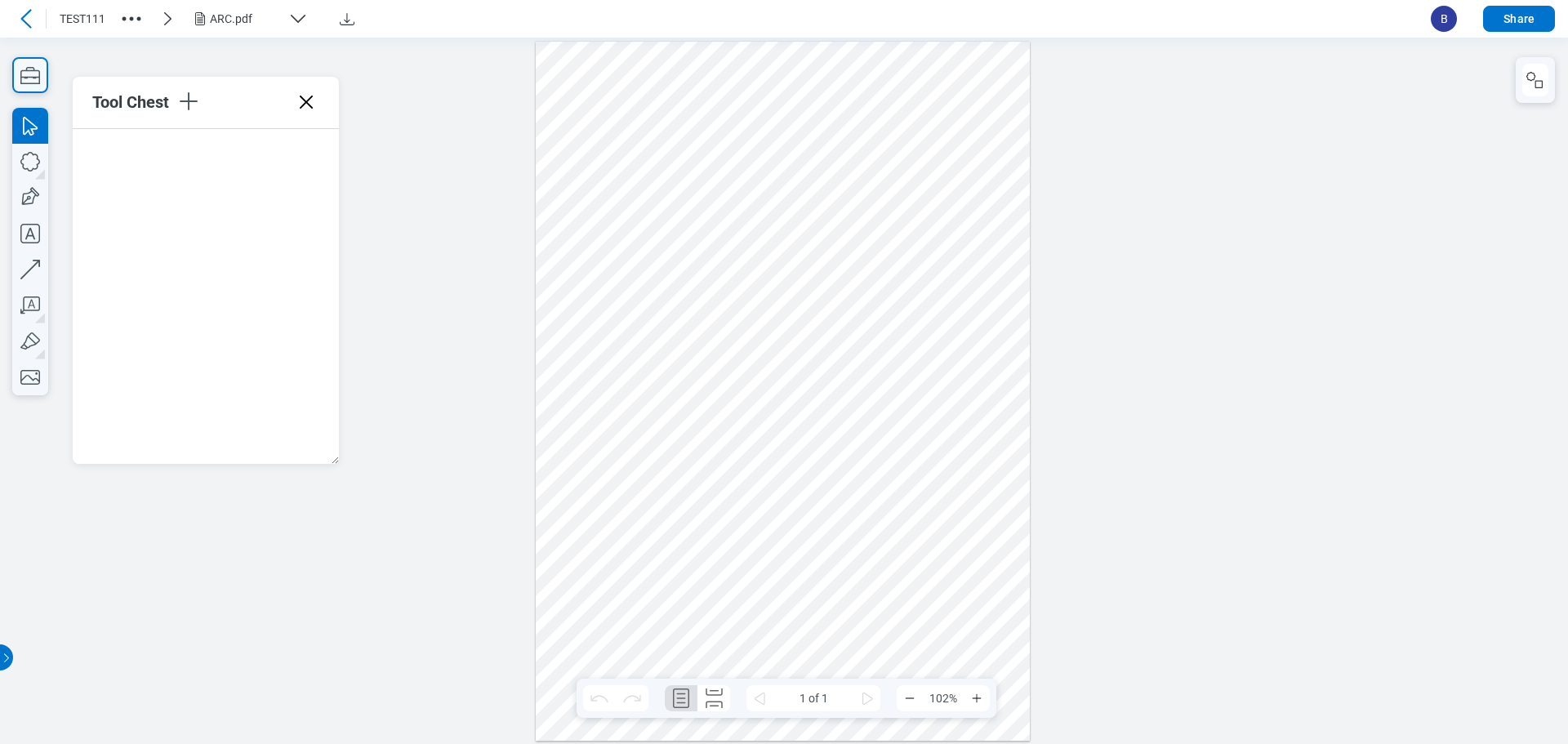
scroll to position [0, 0]
click at [309, 107] on icon at bounding box center [306, 102] width 26 height 26
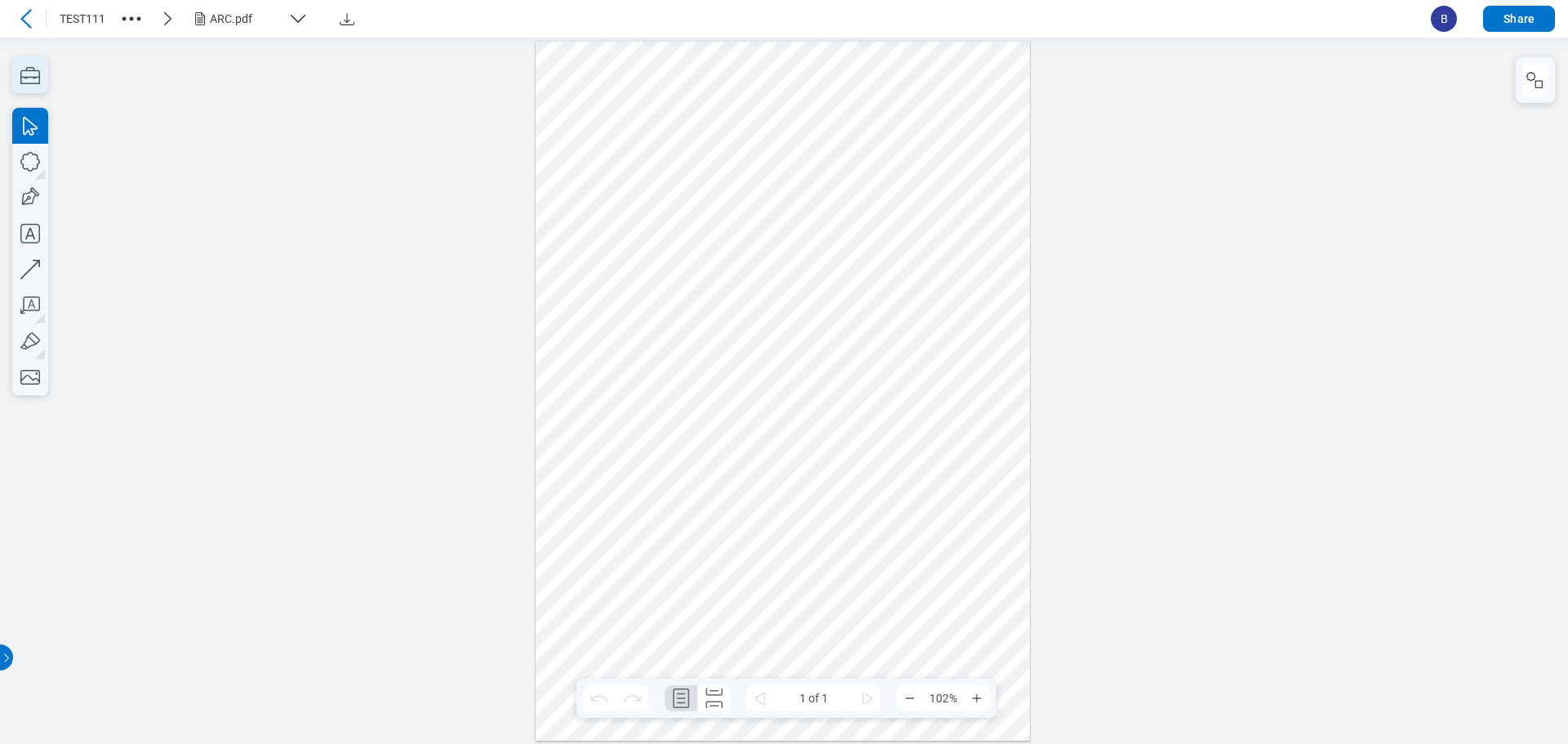
click at [28, 75] on icon "button" at bounding box center [30, 75] width 36 height 36
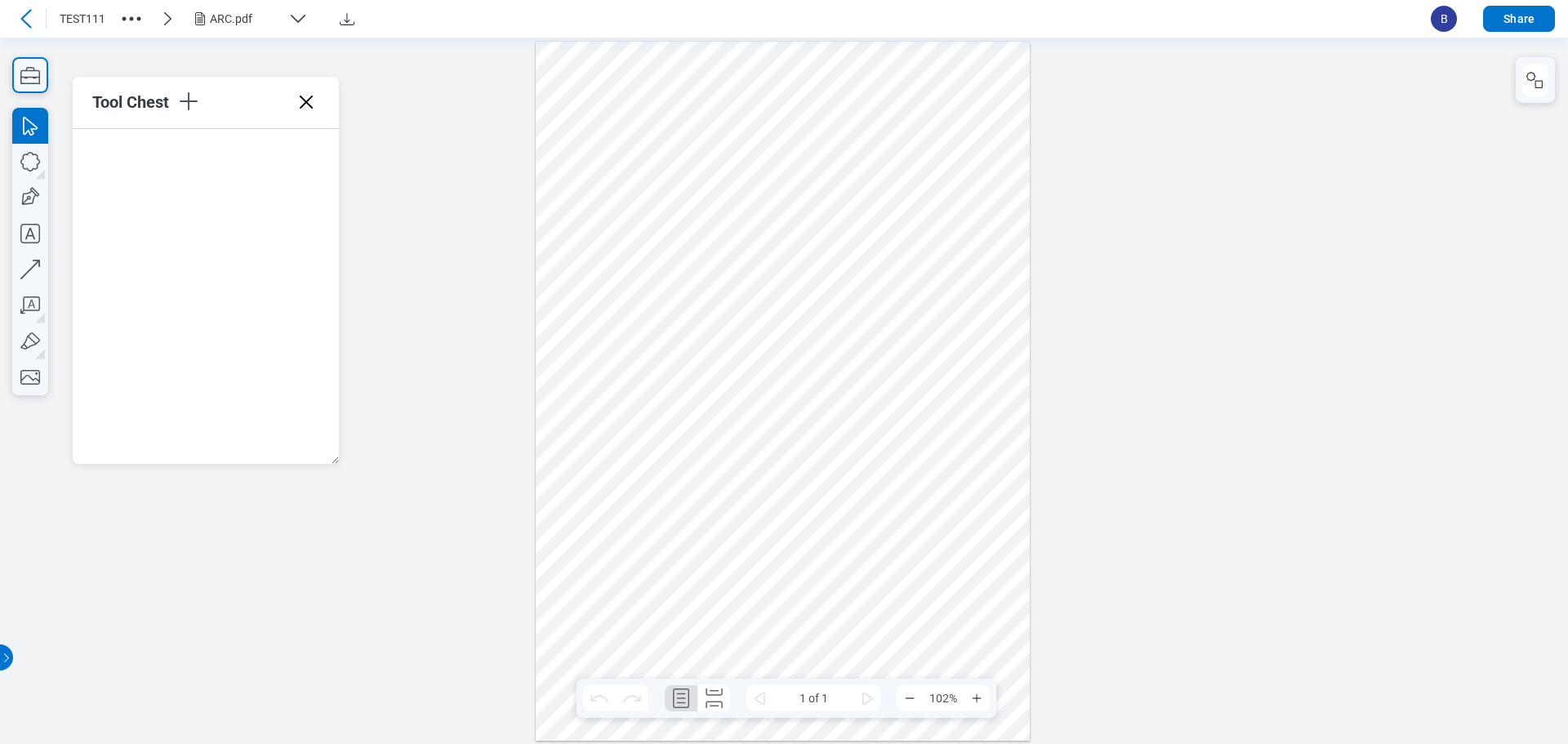
click at [293, 251] on div at bounding box center [206, 297] width 267 height 335
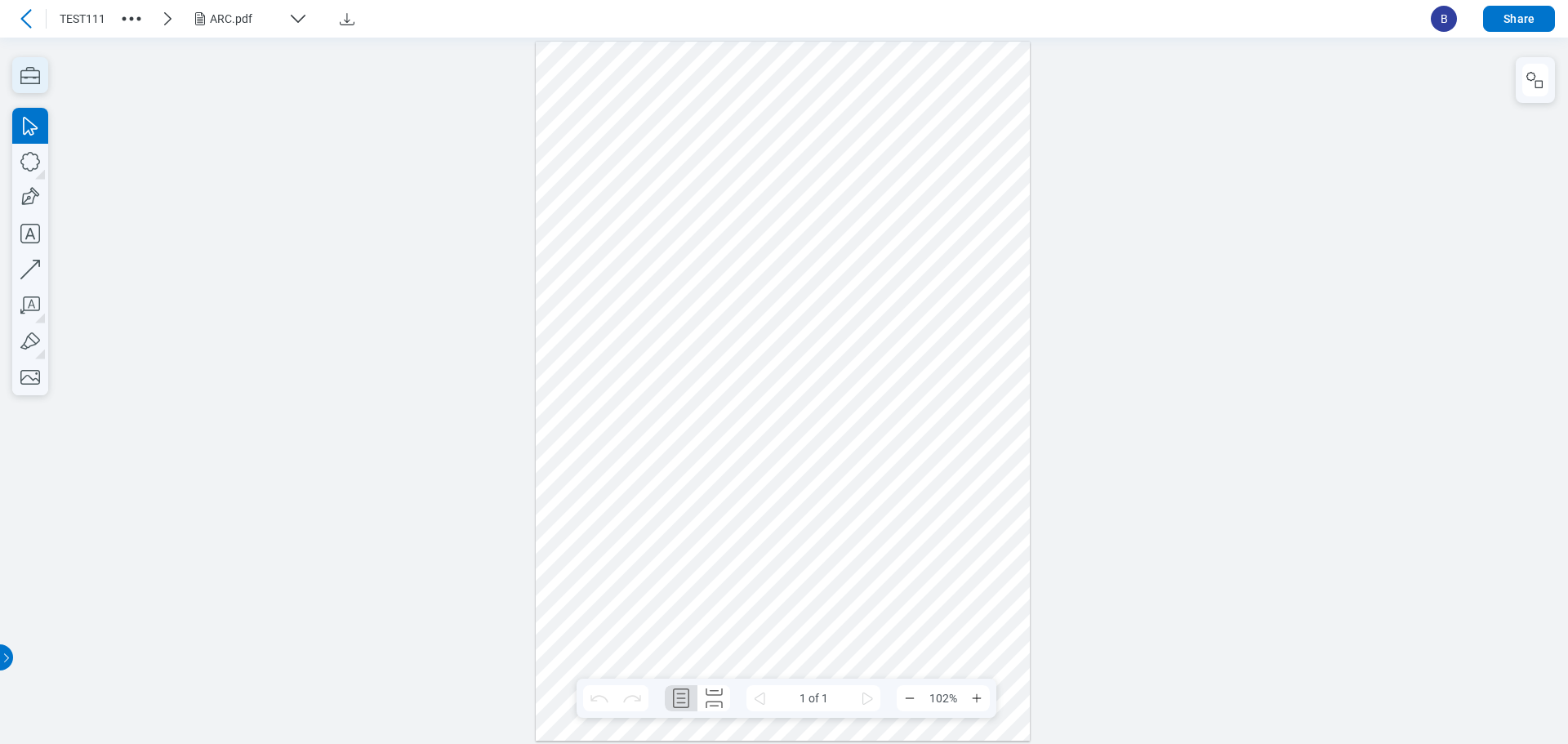
click at [35, 70] on icon "button" at bounding box center [30, 76] width 20 height 17
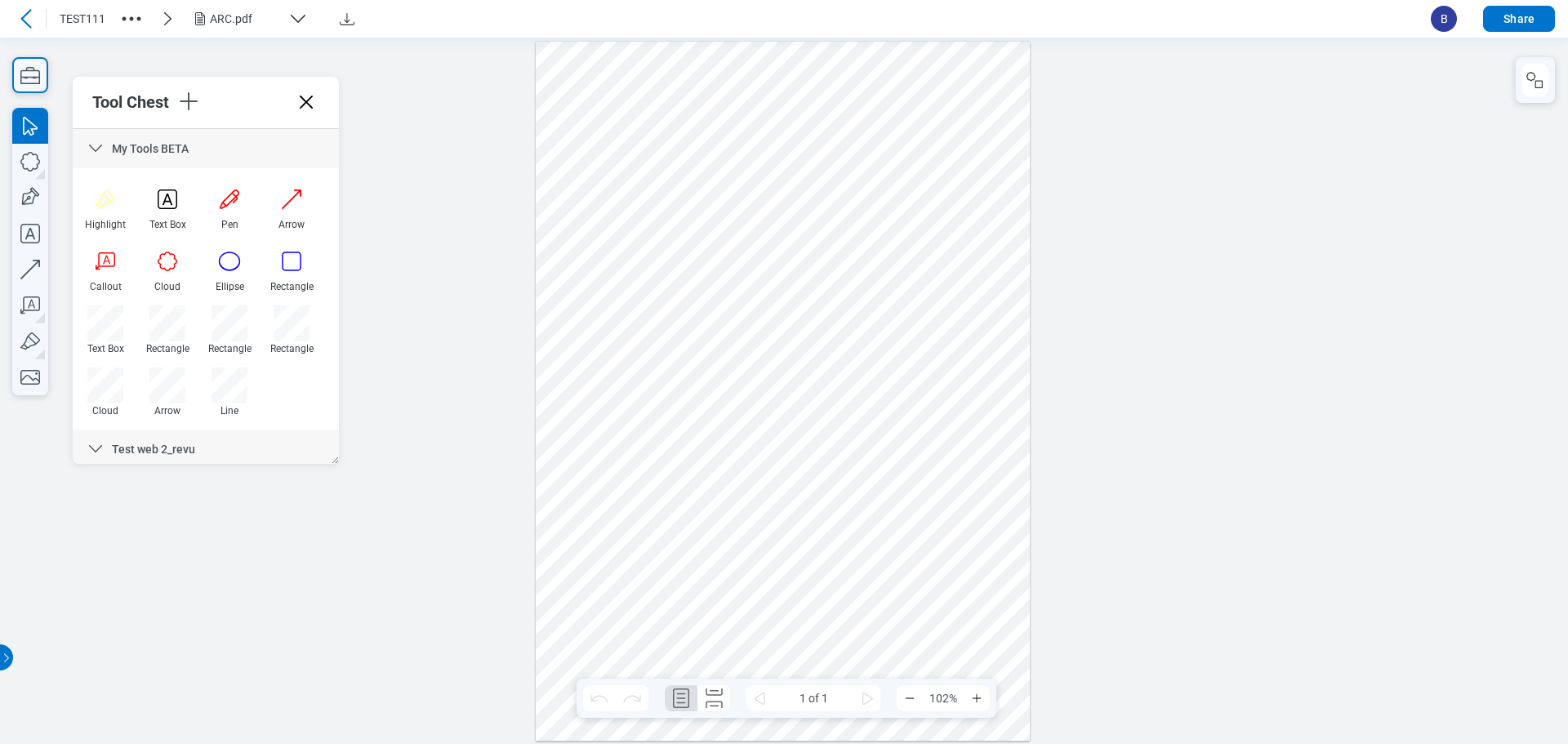
click at [96, 150] on icon at bounding box center [95, 148] width 20 height 20
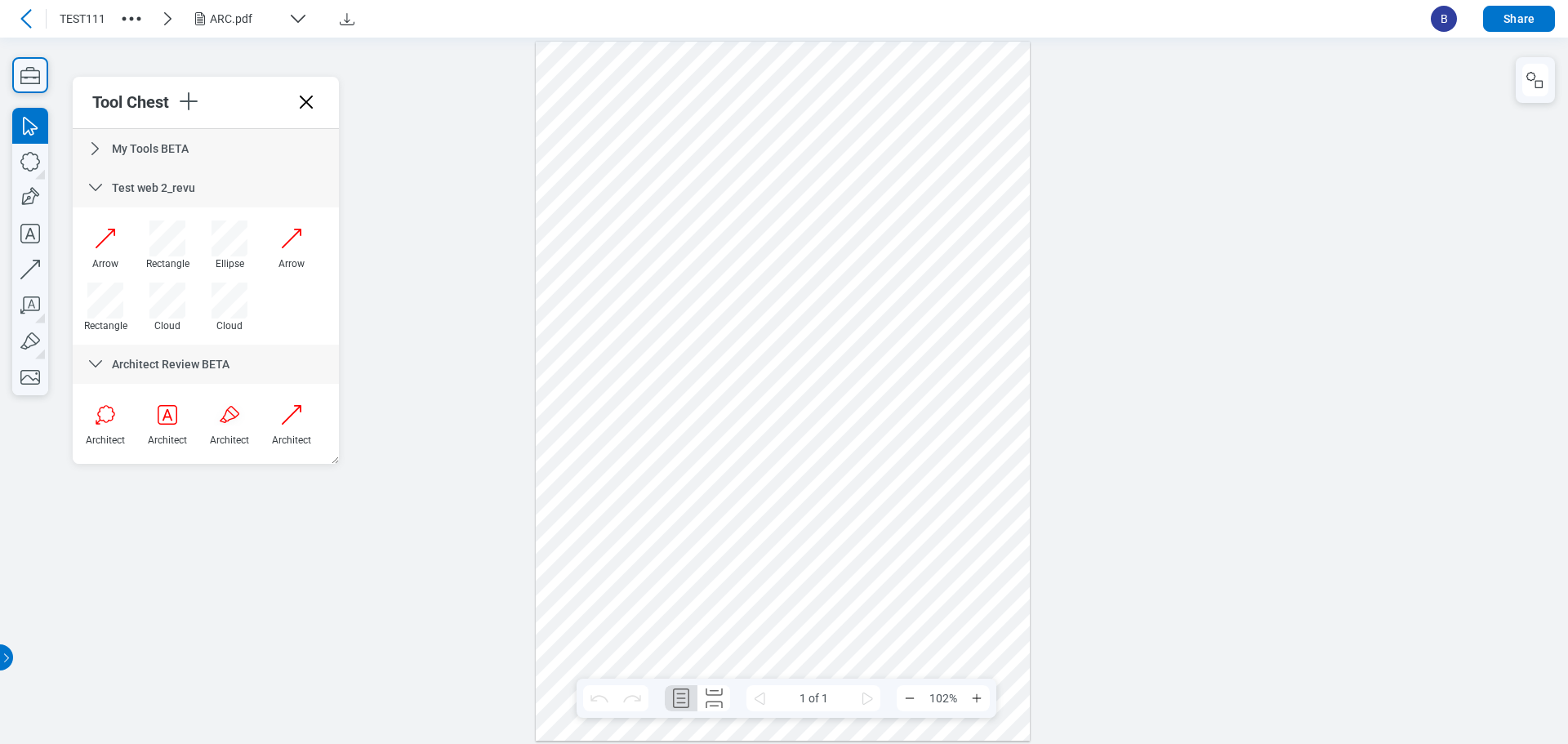
click at [98, 180] on icon at bounding box center [95, 187] width 20 height 20
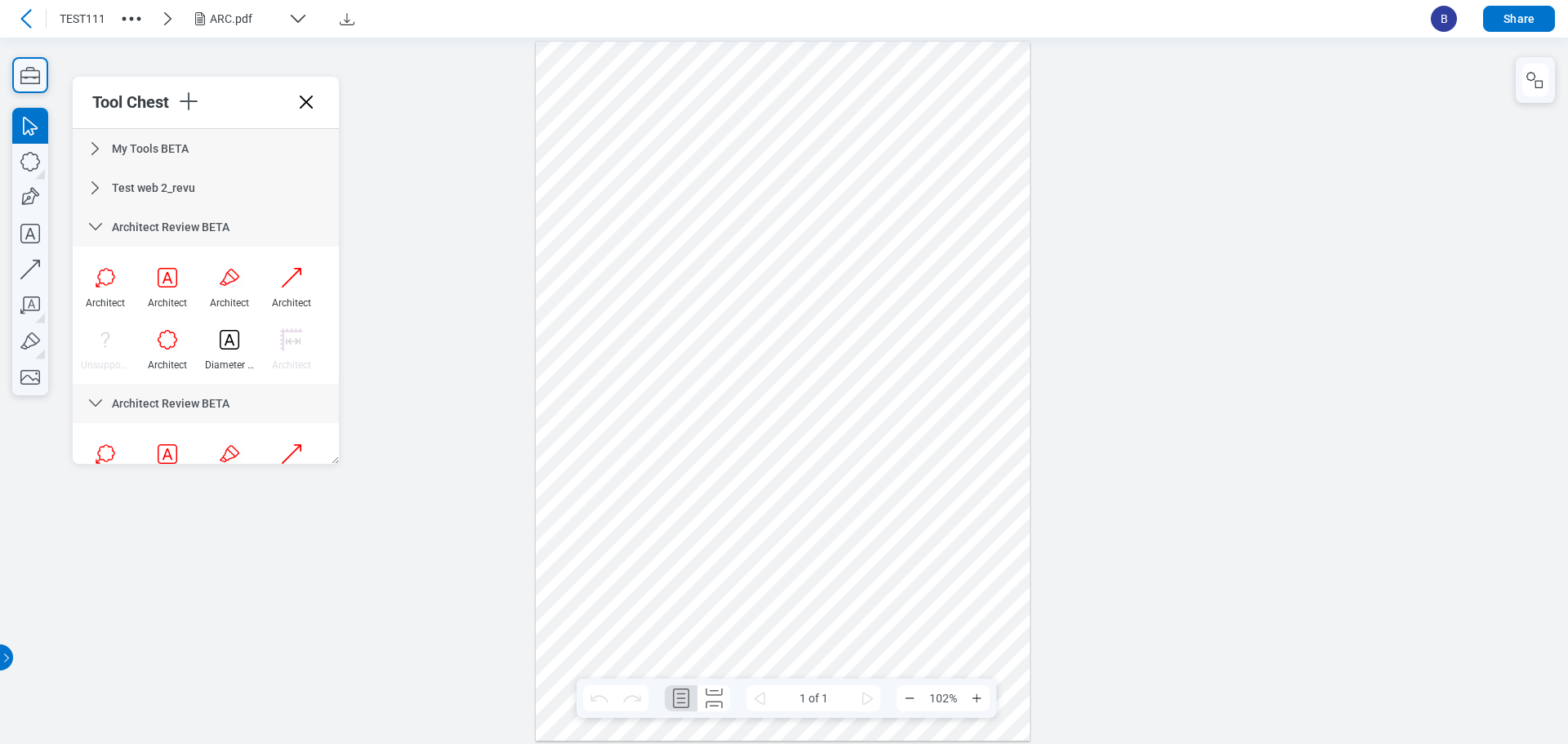
click at [98, 227] on icon at bounding box center [95, 226] width 13 height 7
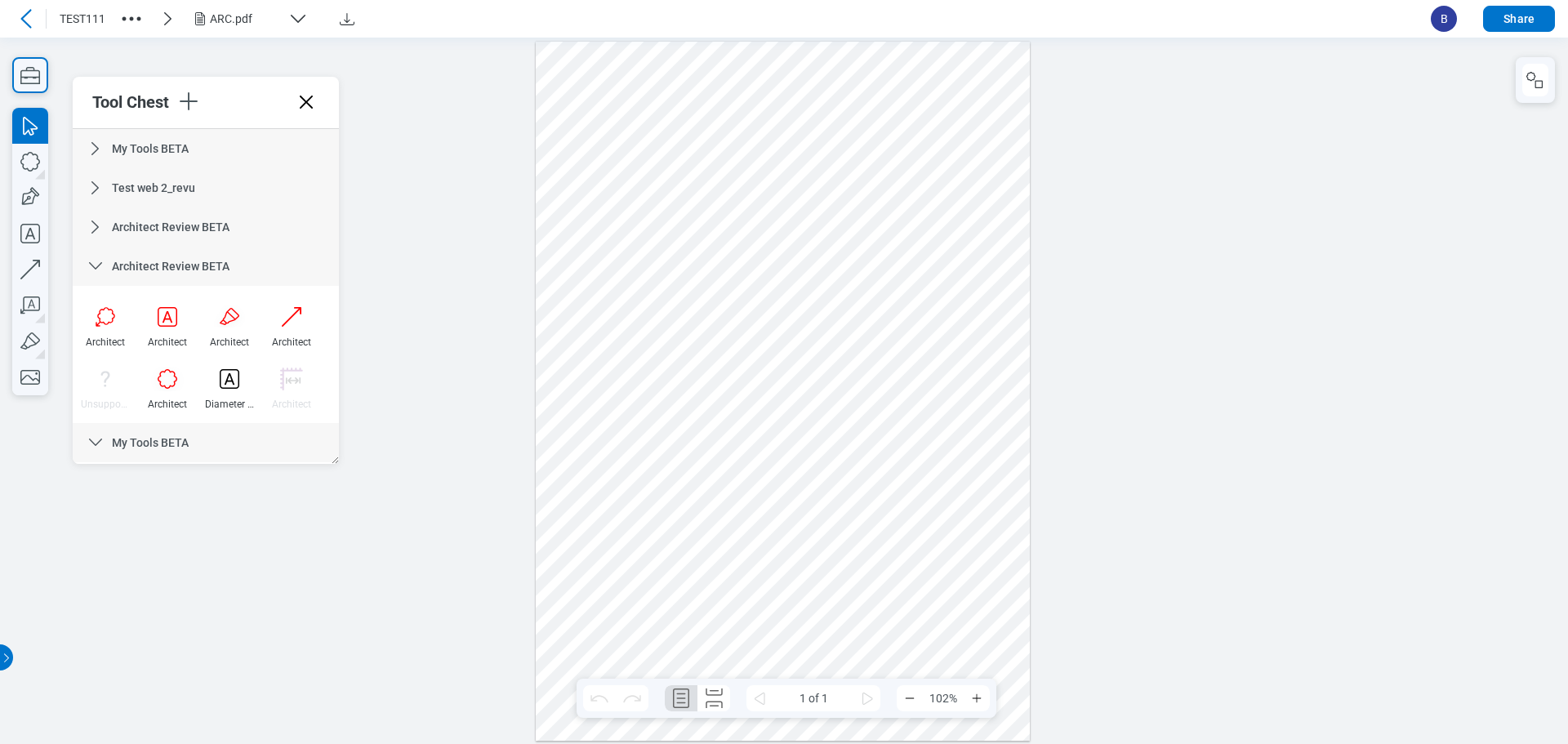
click at [100, 266] on icon at bounding box center [95, 266] width 13 height 7
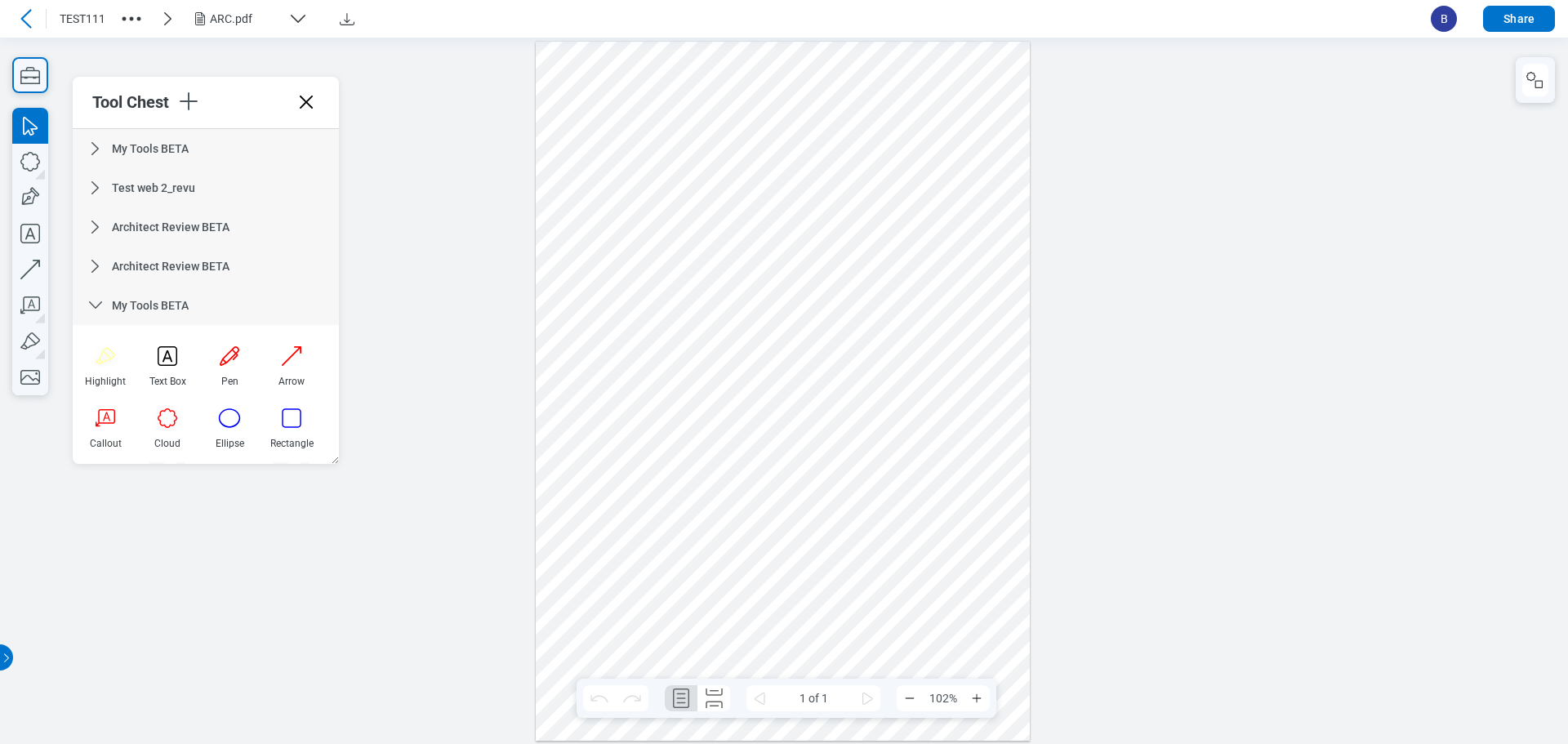
click at [92, 305] on icon at bounding box center [95, 305] width 13 height 7
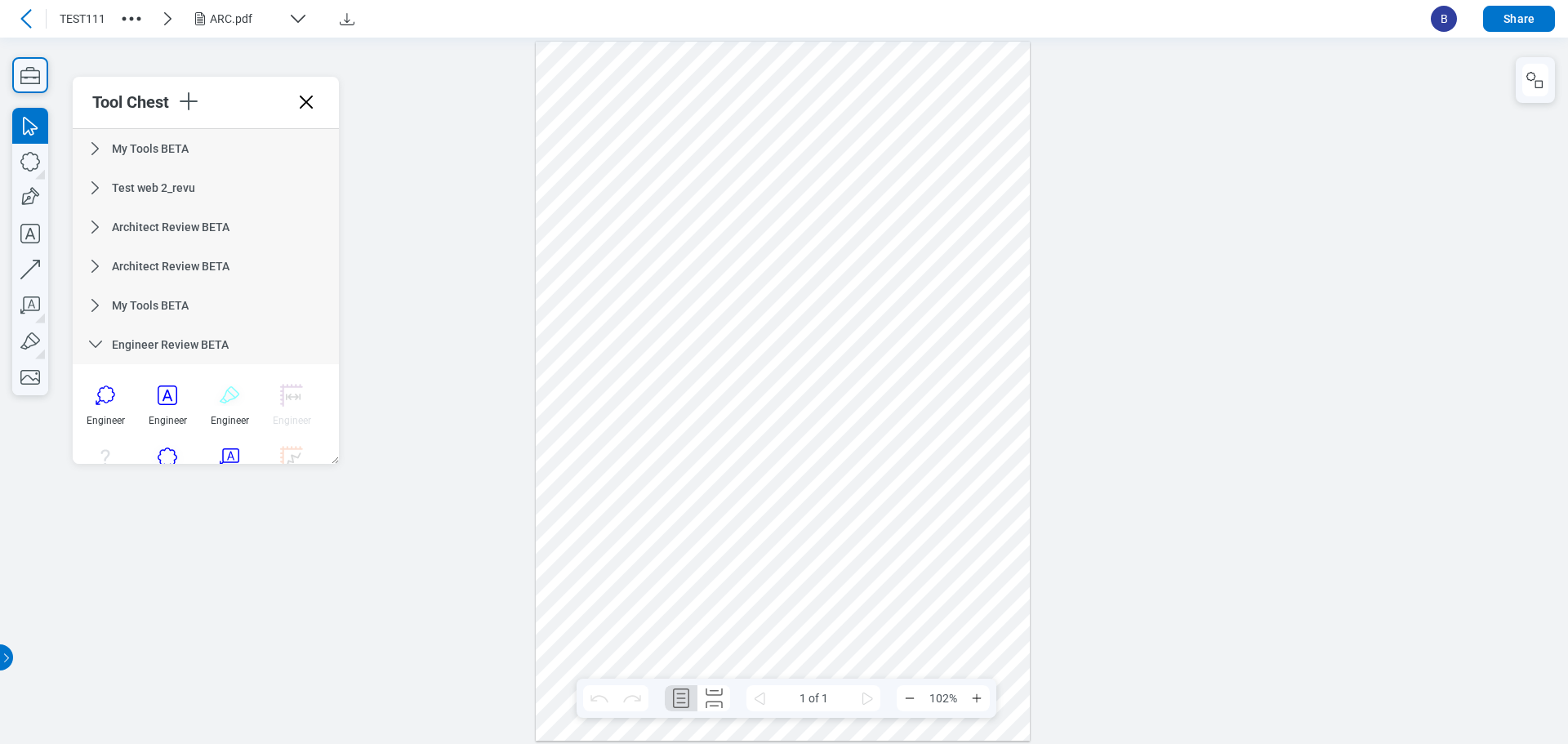
click at [100, 355] on div "Engineer Review BETA" at bounding box center [206, 344] width 267 height 39
click at [96, 388] on icon at bounding box center [95, 384] width 20 height 20
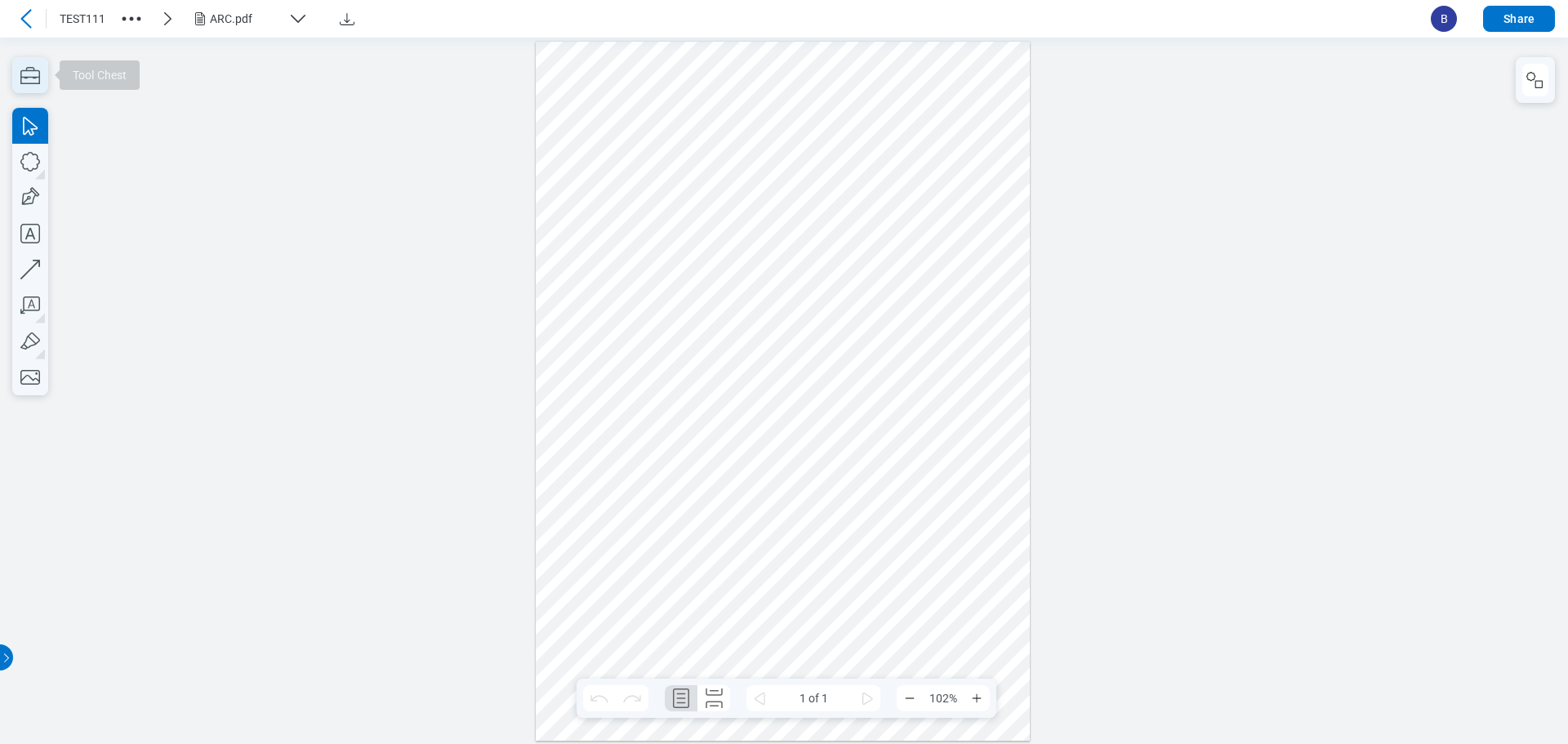
click at [22, 84] on icon "button" at bounding box center [30, 75] width 36 height 36
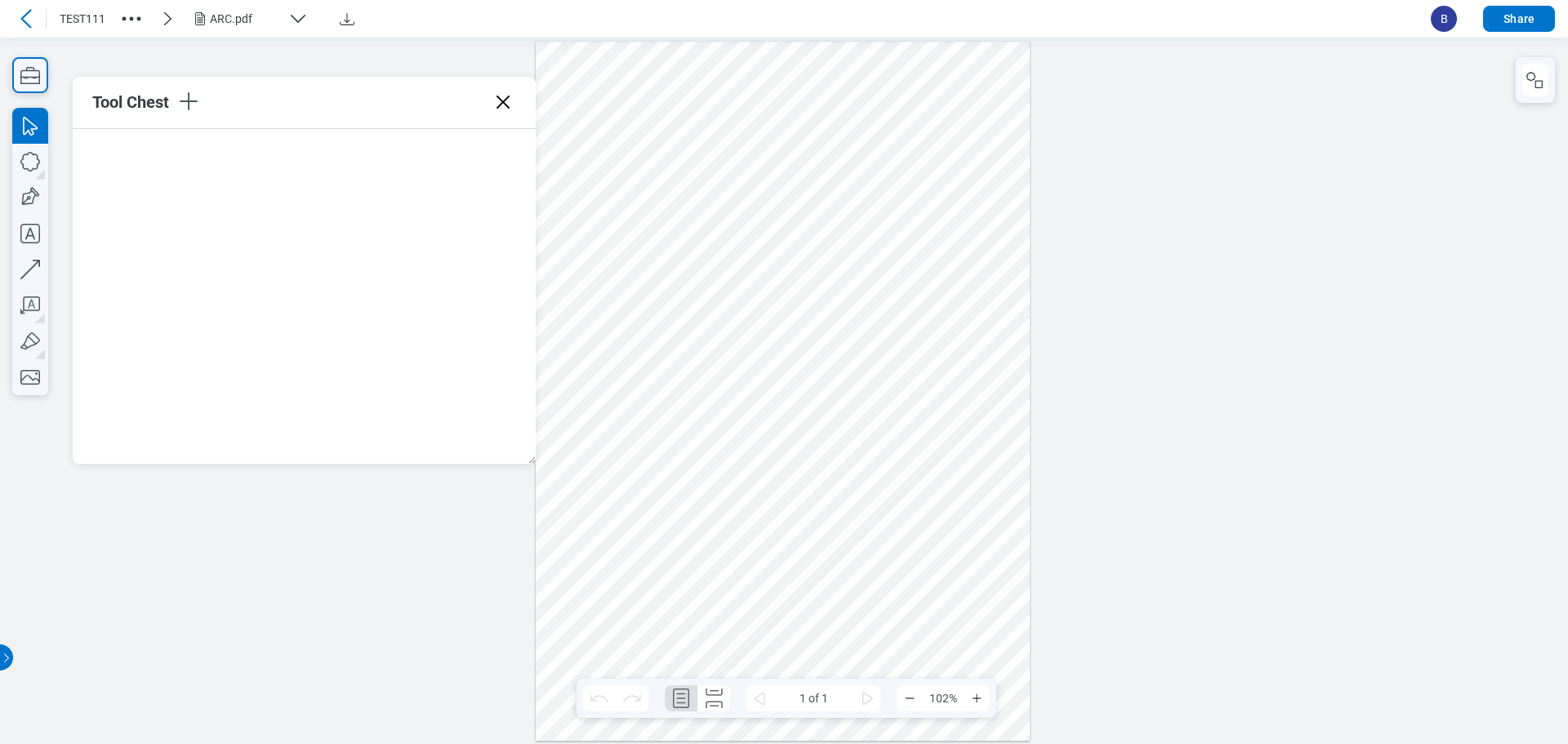
drag, startPoint x: 461, startPoint y: 498, endPoint x: 532, endPoint y: 525, distance: 76.0
click at [457, 455] on div at bounding box center [304, 297] width 463 height 335
click at [456, 463] on div at bounding box center [304, 297] width 463 height 335
drag, startPoint x: 532, startPoint y: 460, endPoint x: 306, endPoint y: 433, distance: 227.6
click at [306, 433] on div "Tool Chest" at bounding box center [304, 270] width 463 height 387
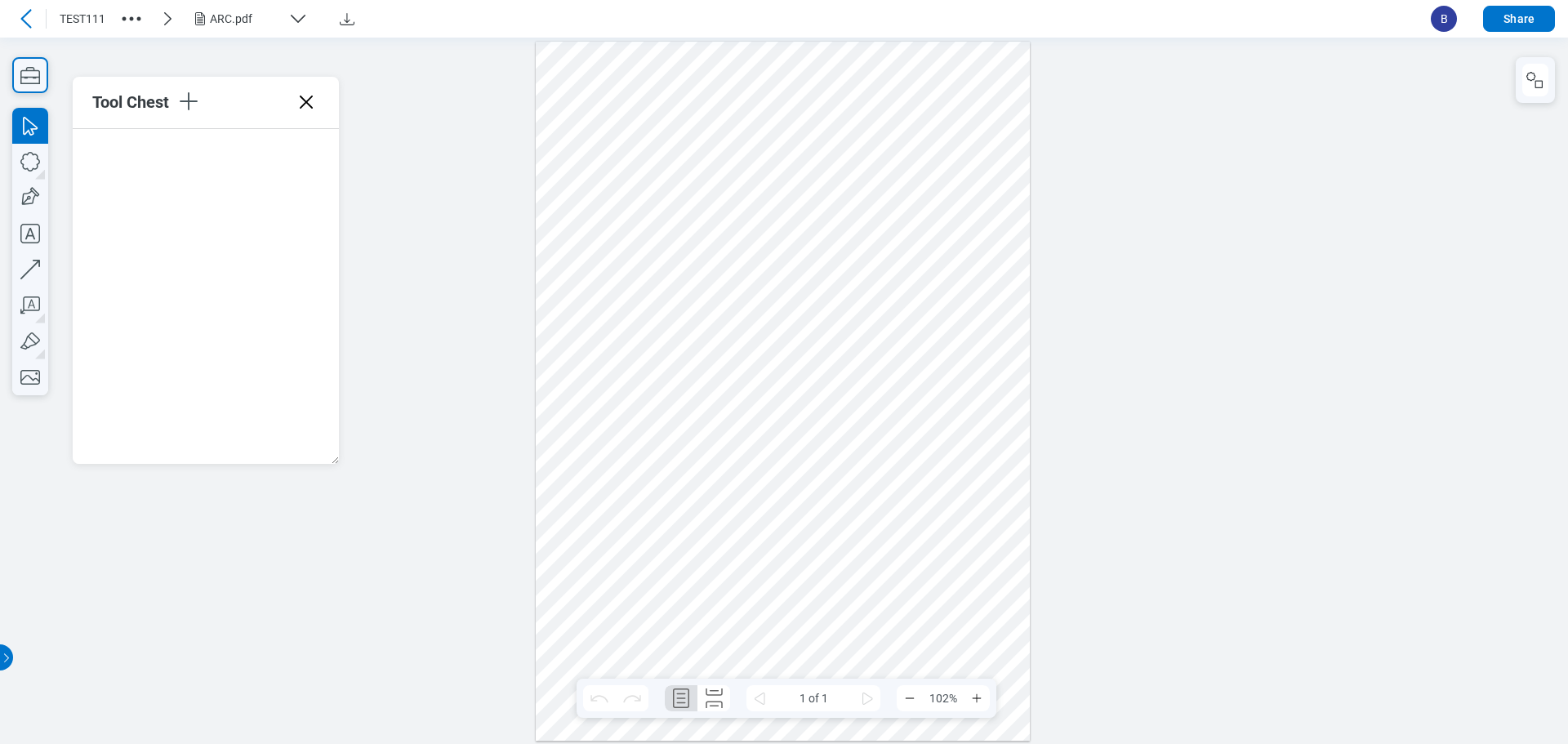
drag, startPoint x: 333, startPoint y: 551, endPoint x: 364, endPoint y: 548, distance: 31.1
click at [334, 551] on div at bounding box center [784, 389] width 1568 height 707
click at [793, 641] on div at bounding box center [783, 391] width 495 height 700
click at [569, 575] on div at bounding box center [783, 391] width 495 height 700
click at [817, 504] on div at bounding box center [783, 391] width 495 height 700
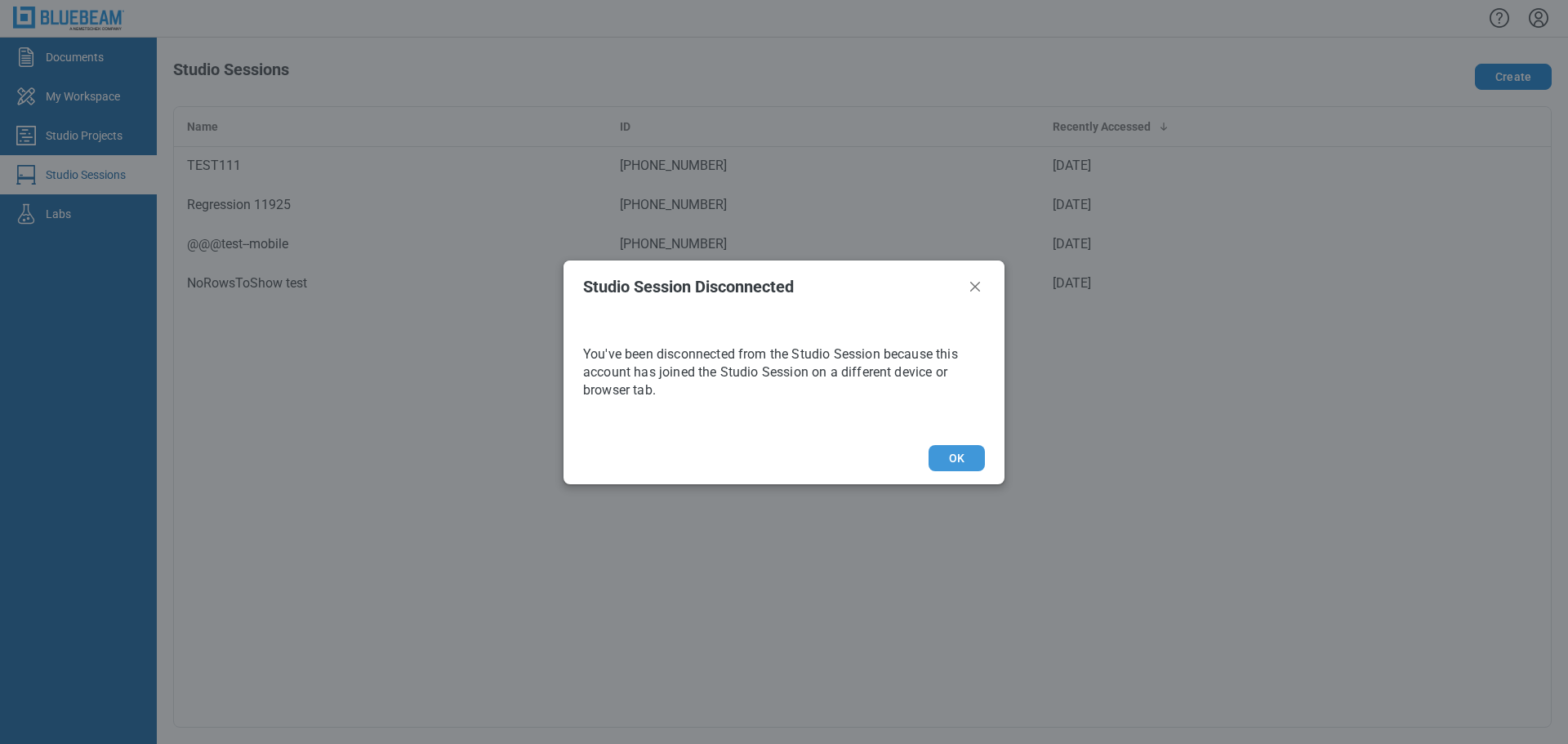
click at [961, 468] on button "OK" at bounding box center [957, 459] width 56 height 26
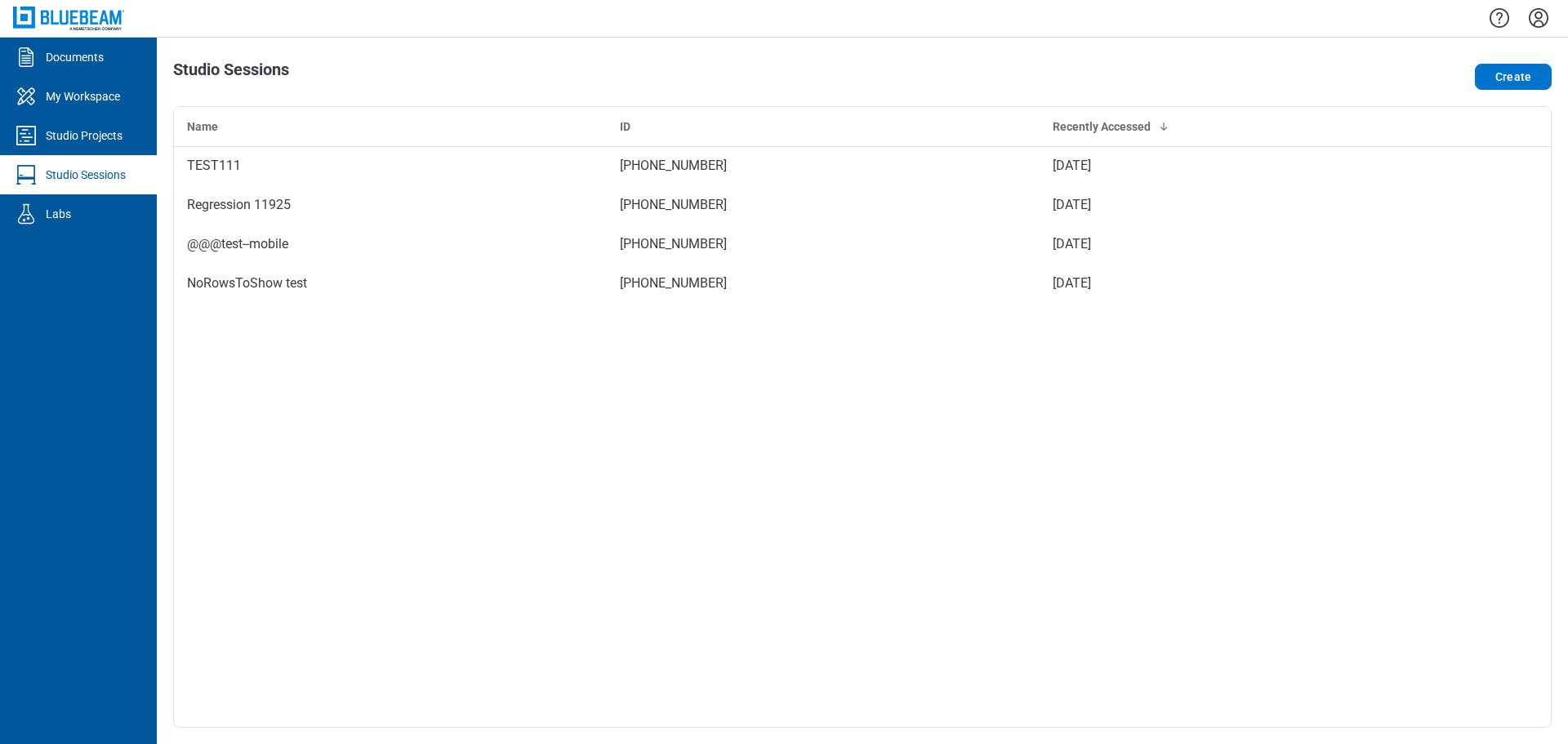
click at [926, 557] on div "Name ID Recently Accessed TEST111 810-777-812 Sep 26, 2025 Regression 11925 701…" at bounding box center [863, 417] width 1379 height 621
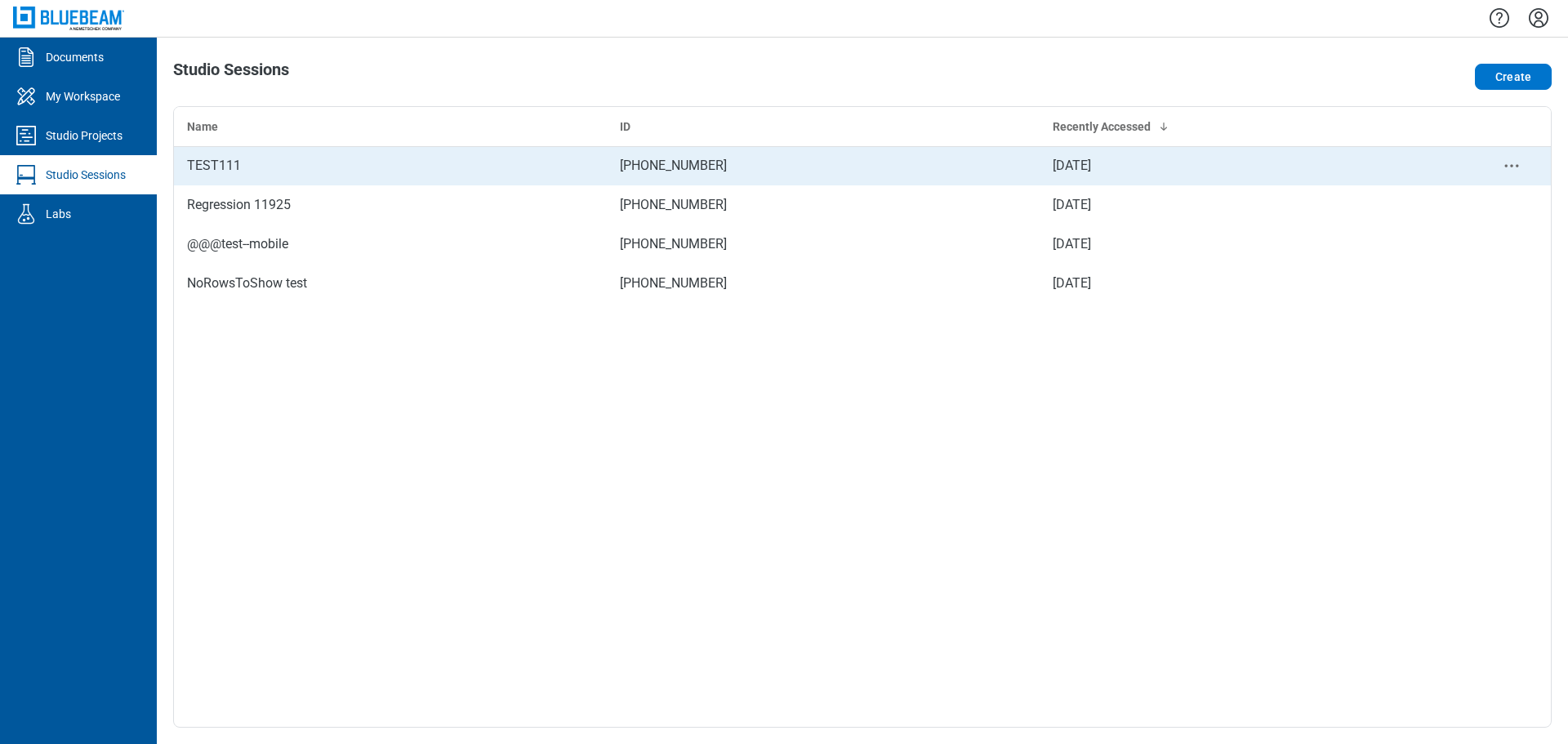
click at [345, 182] on td "TEST111" at bounding box center [390, 166] width 433 height 39
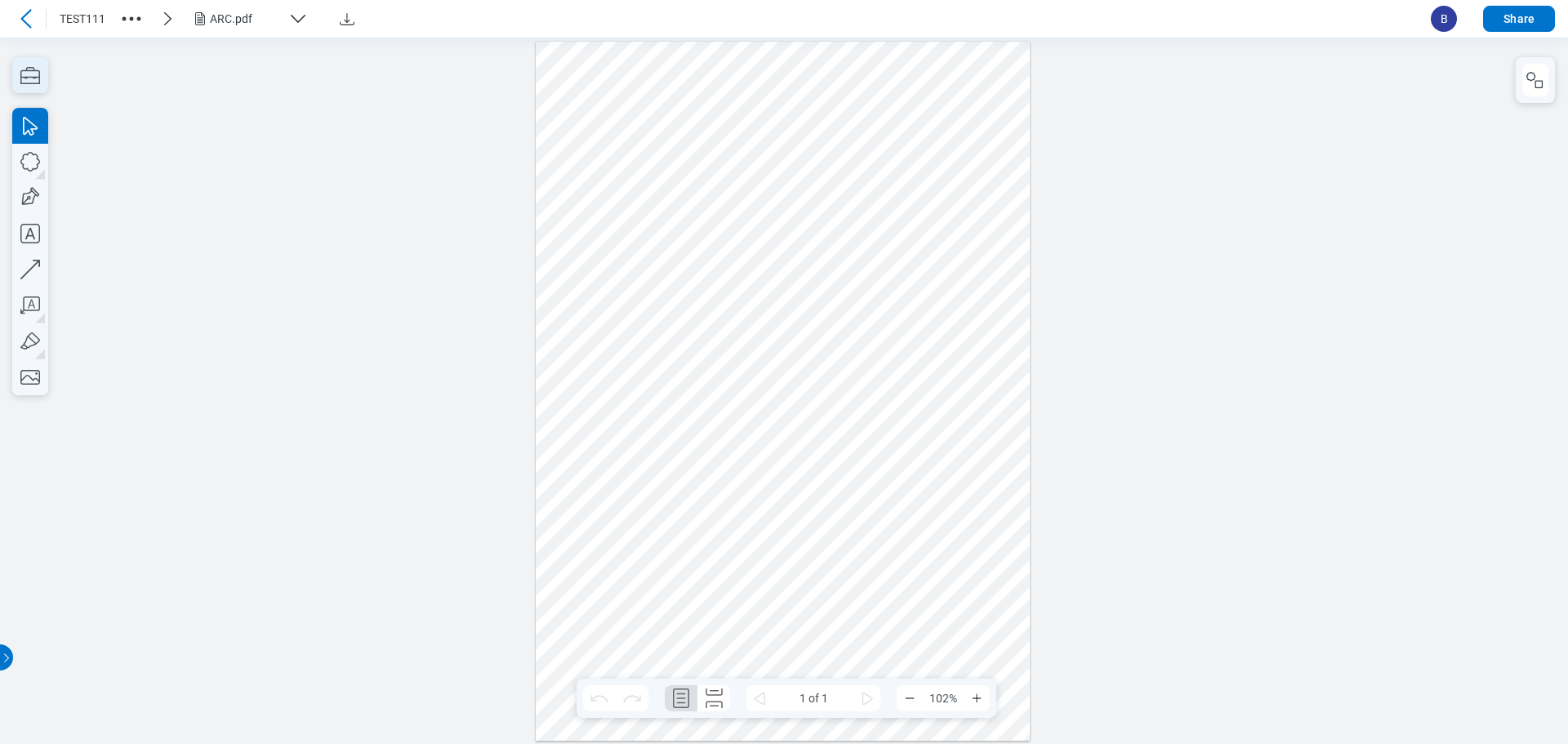
click at [32, 88] on icon "button" at bounding box center [30, 75] width 36 height 36
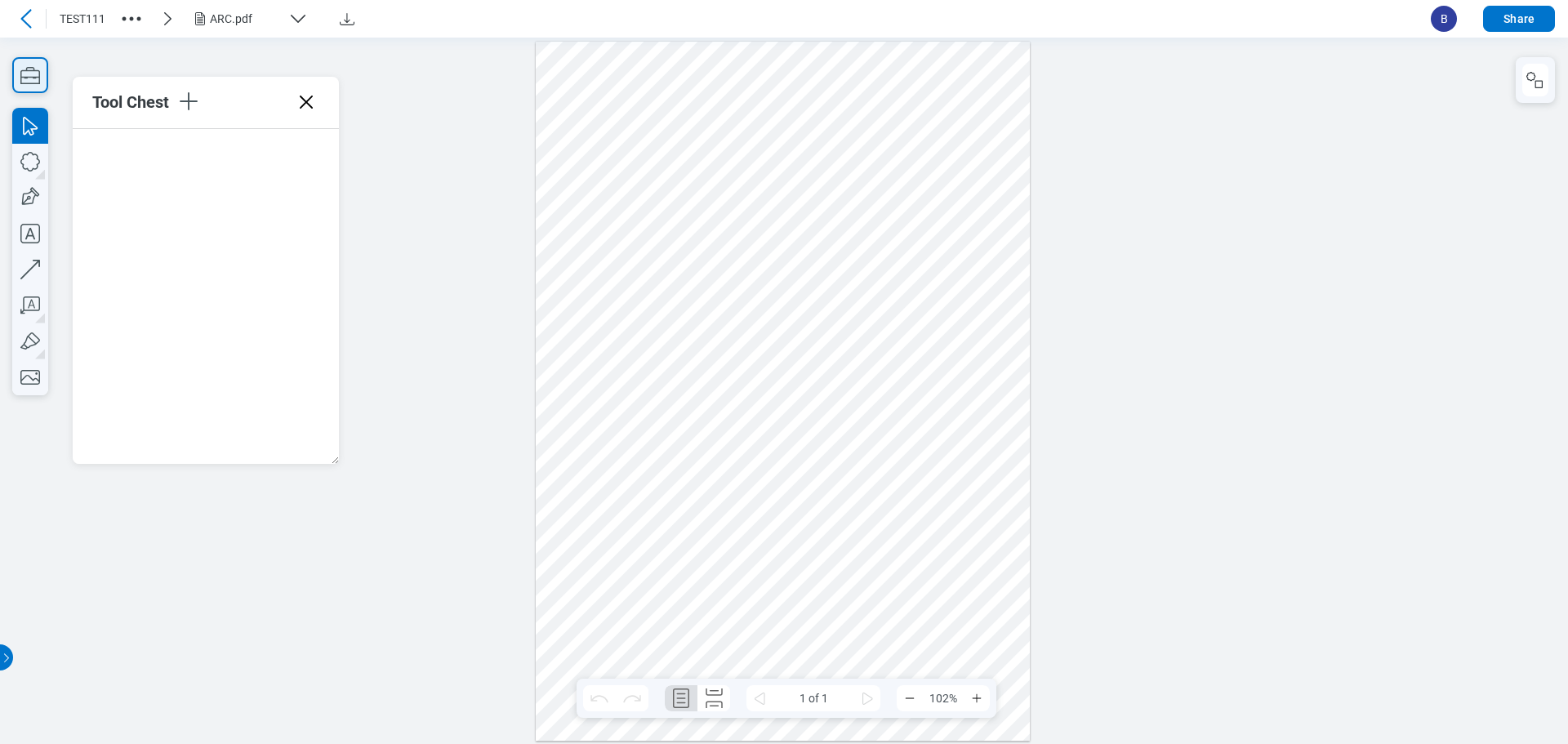
click at [31, 67] on icon "button" at bounding box center [30, 76] width 20 height 17
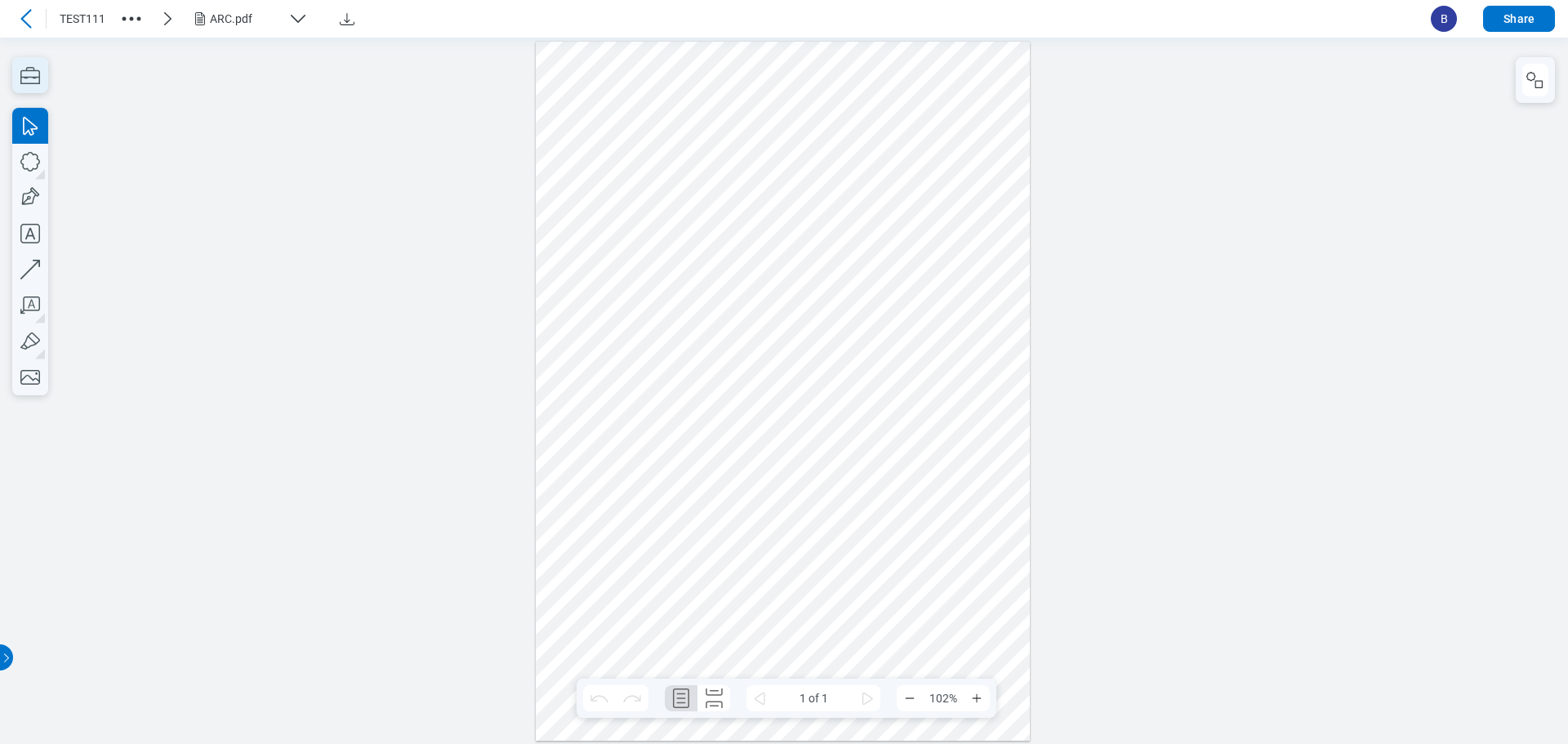
click at [41, 64] on icon "button" at bounding box center [30, 75] width 36 height 36
drag, startPoint x: 1357, startPoint y: 267, endPoint x: 1380, endPoint y: 310, distance: 48.8
click at [1371, 298] on div at bounding box center [784, 389] width 1568 height 707
